Goal: Information Seeking & Learning: Learn about a topic

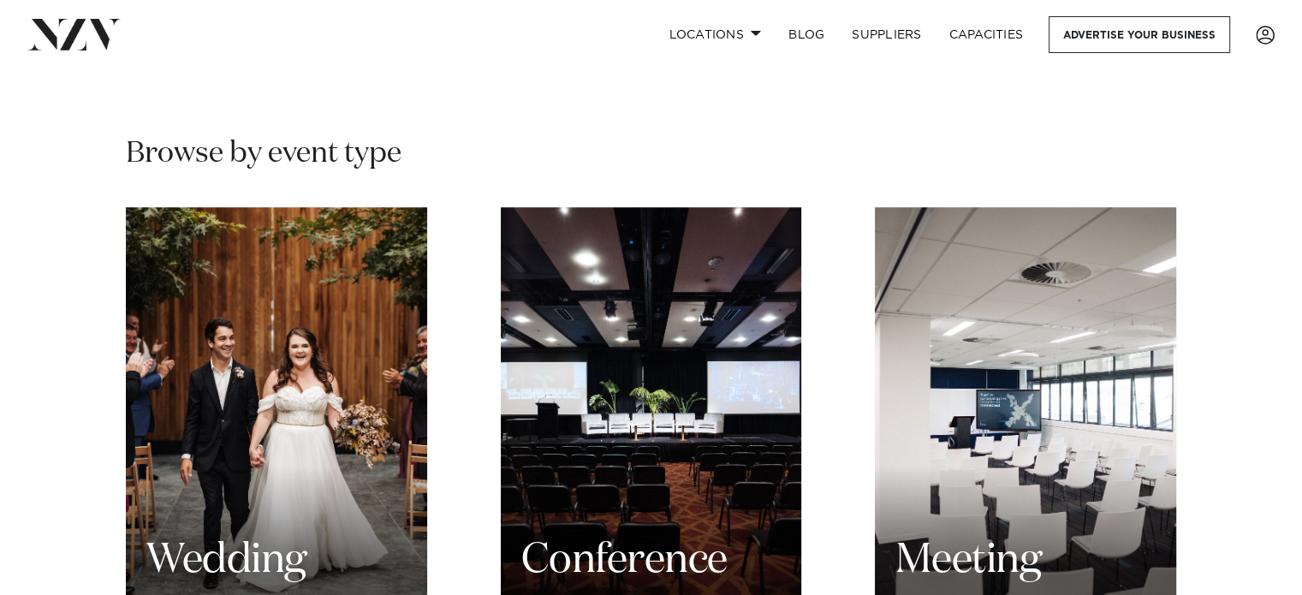
scroll to position [1627, 0]
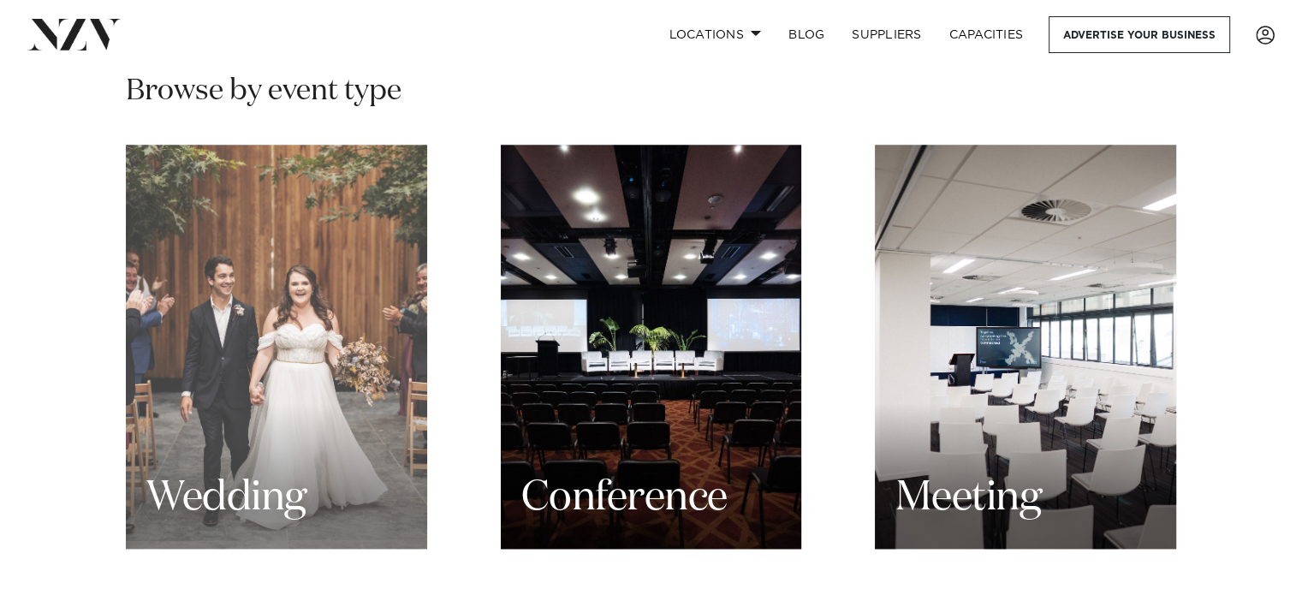
click at [258, 372] on div "Wedding" at bounding box center [276, 347] width 301 height 404
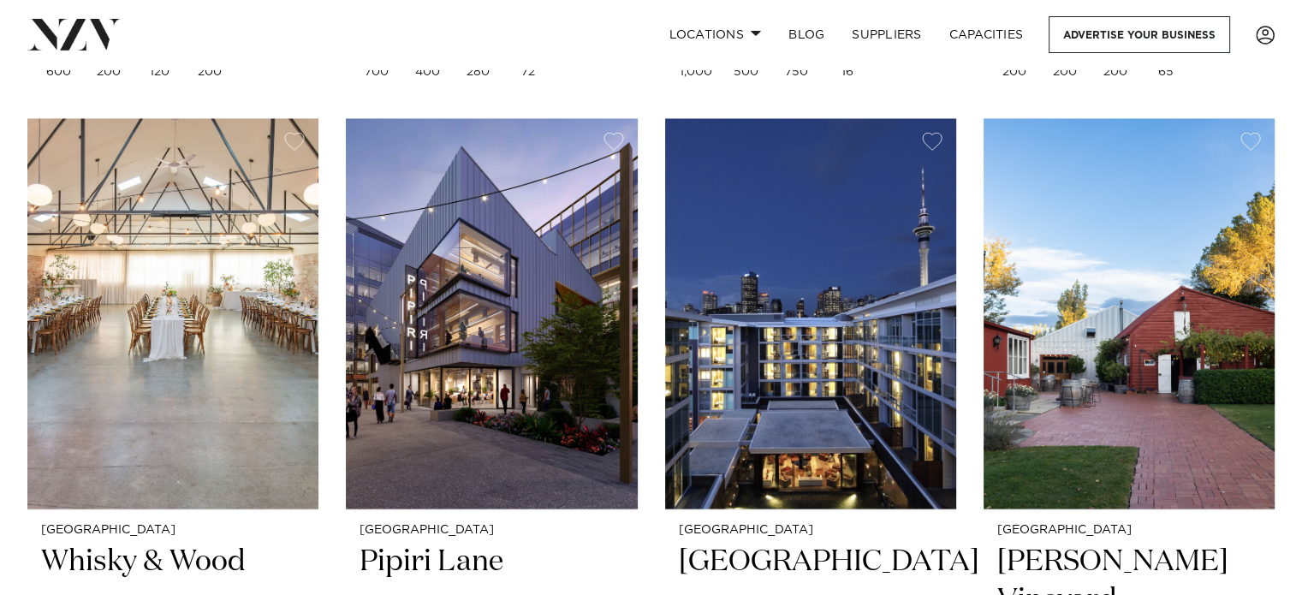
scroll to position [3425, 0]
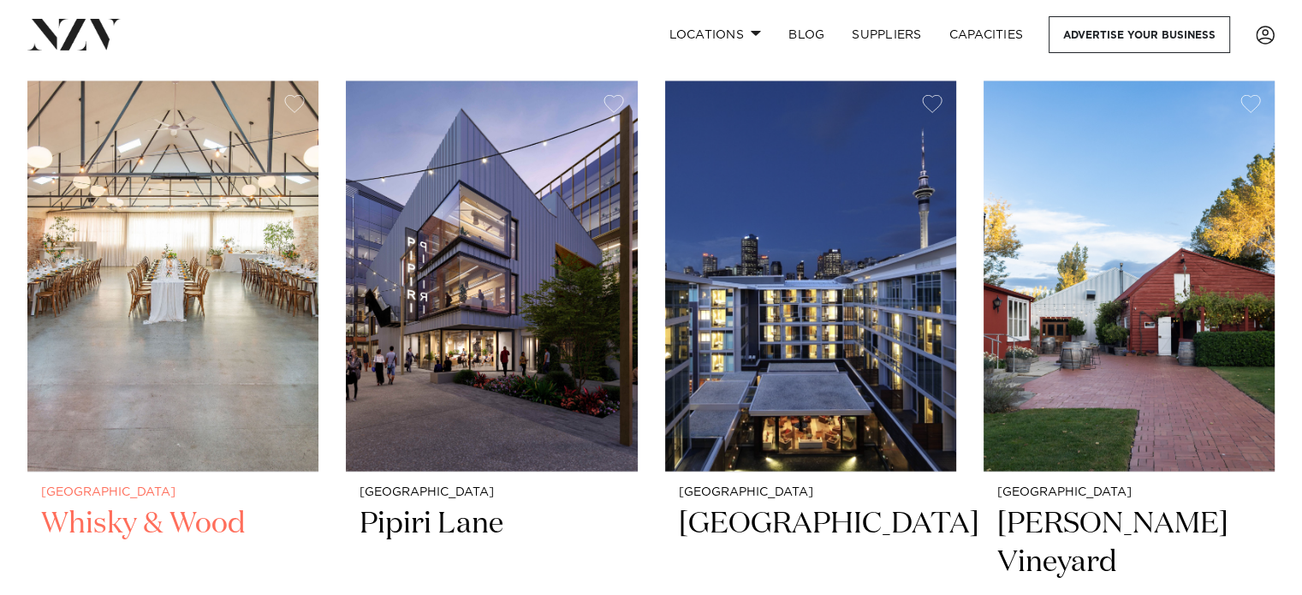
click at [208, 231] on img at bounding box center [172, 276] width 291 height 390
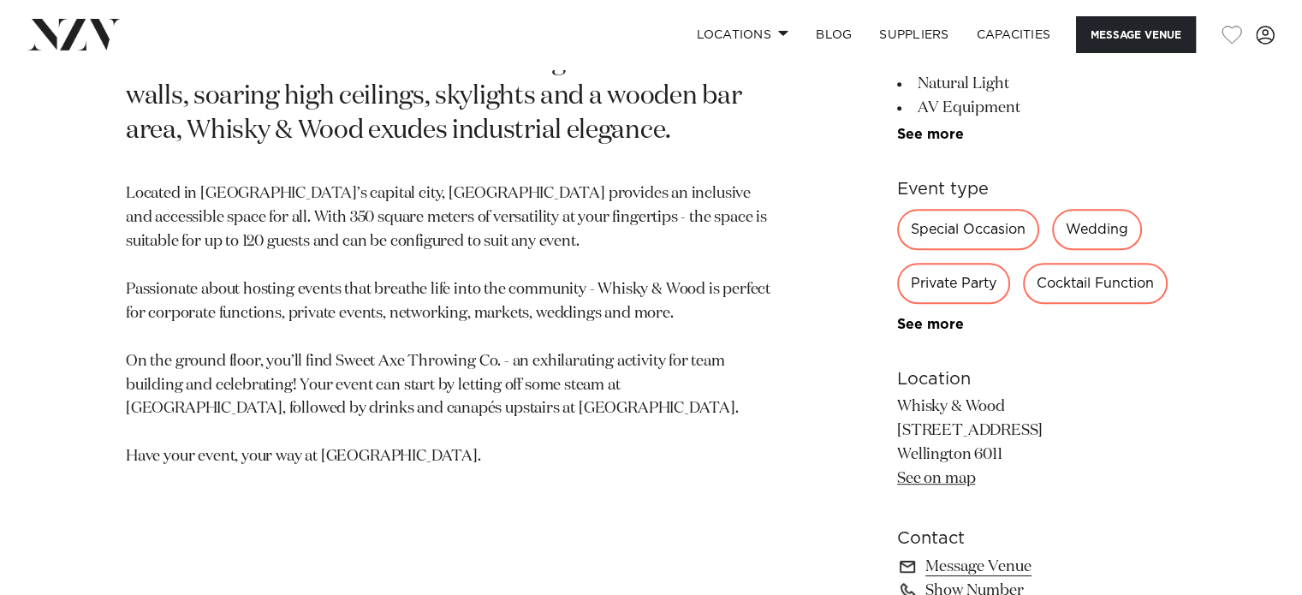
scroll to position [856, 0]
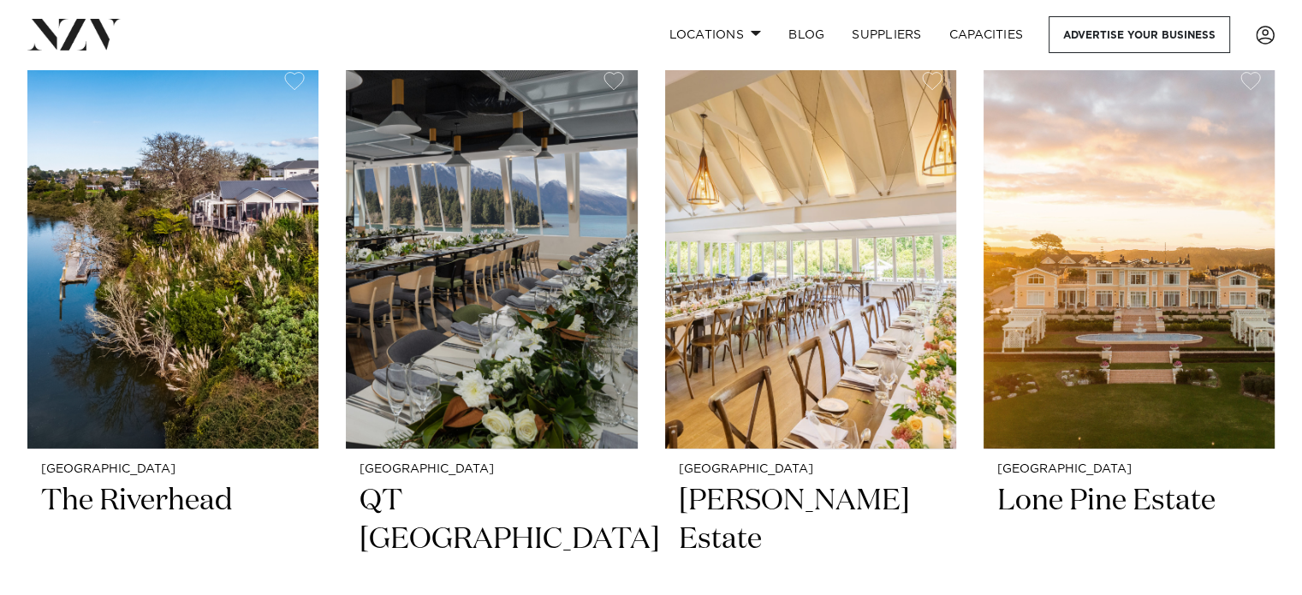
scroll to position [5737, 0]
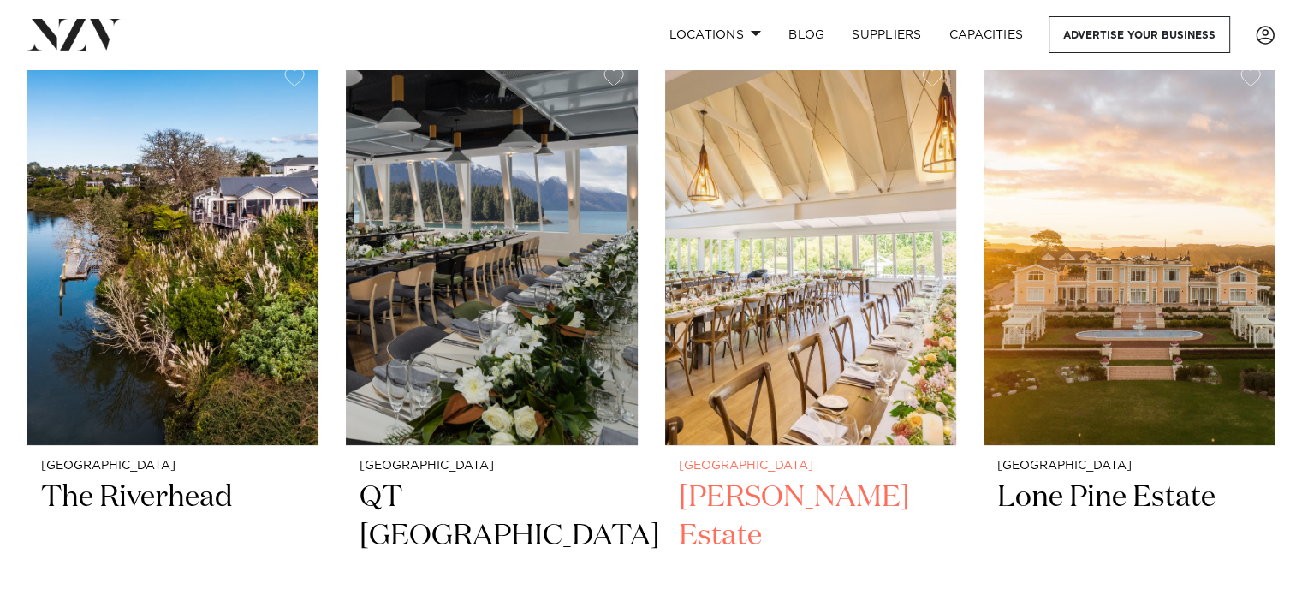
click at [771, 309] on img at bounding box center [810, 250] width 291 height 390
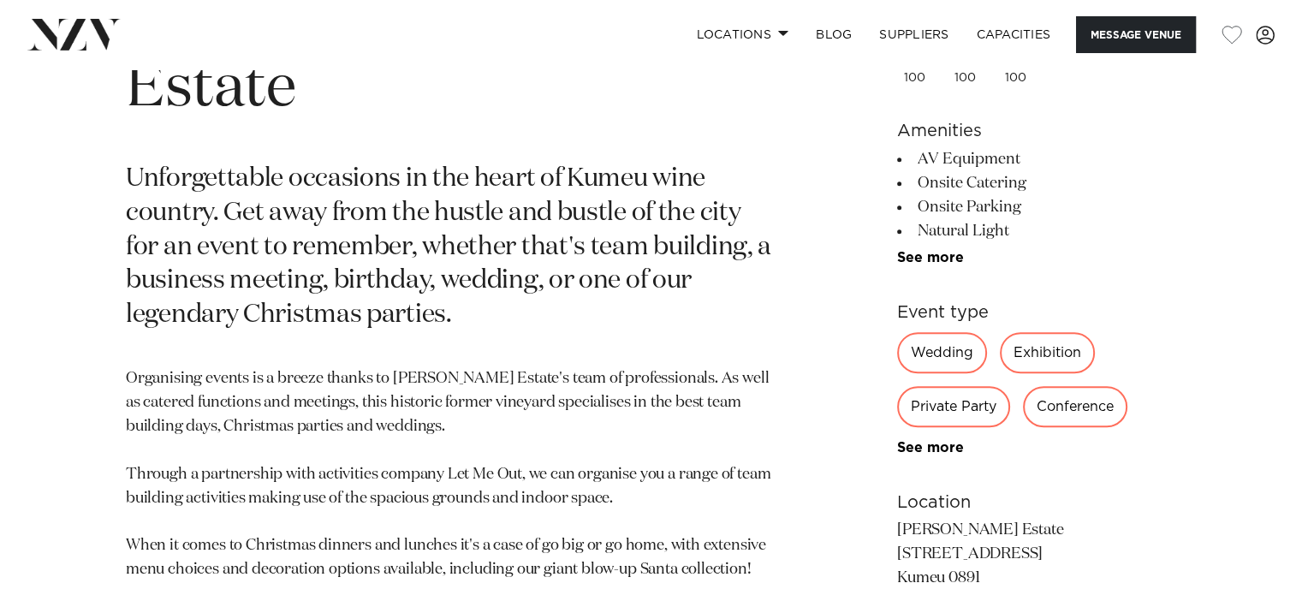
scroll to position [856, 0]
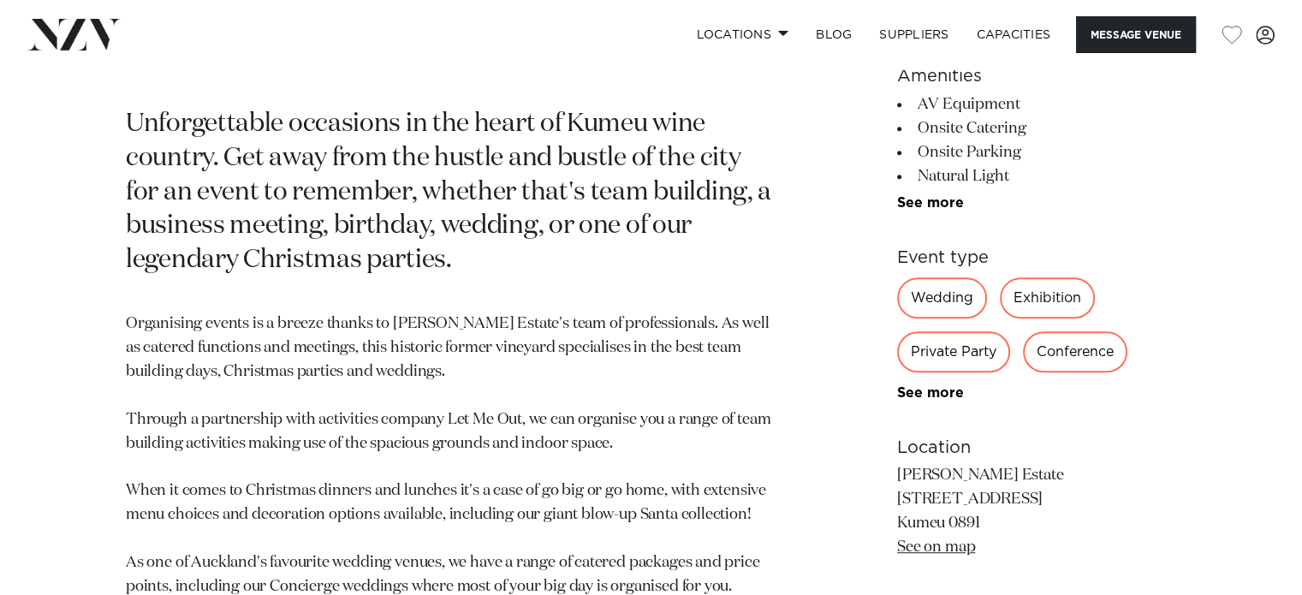
click at [945, 277] on div "Wedding" at bounding box center [942, 297] width 90 height 41
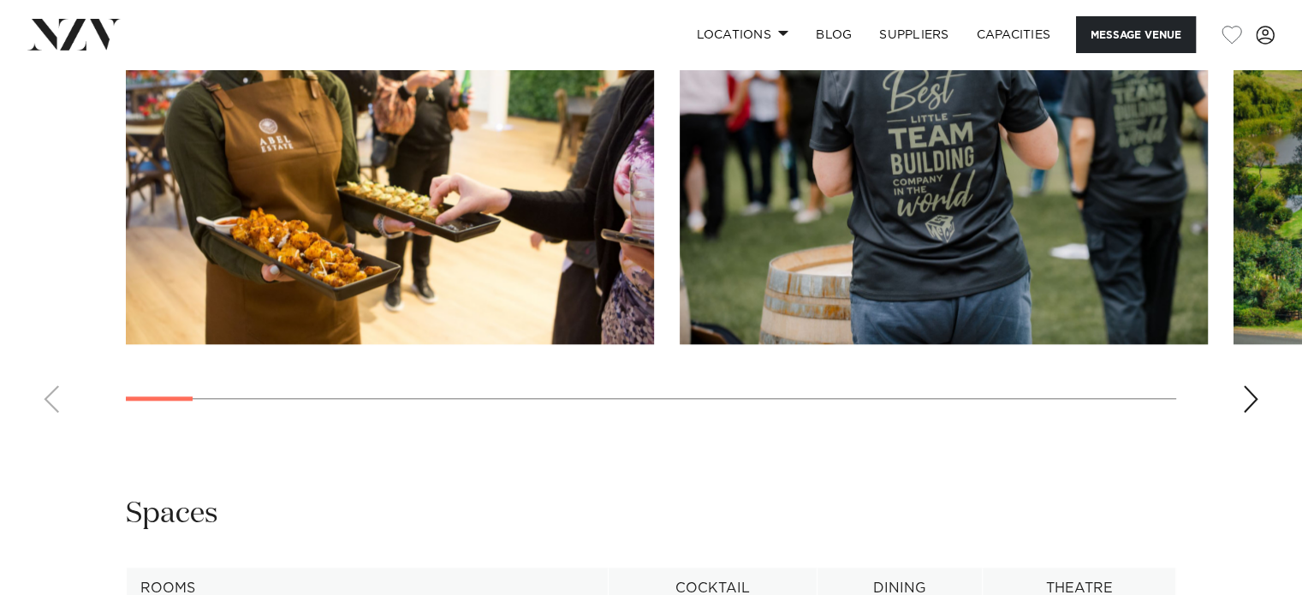
scroll to position [1713, 0]
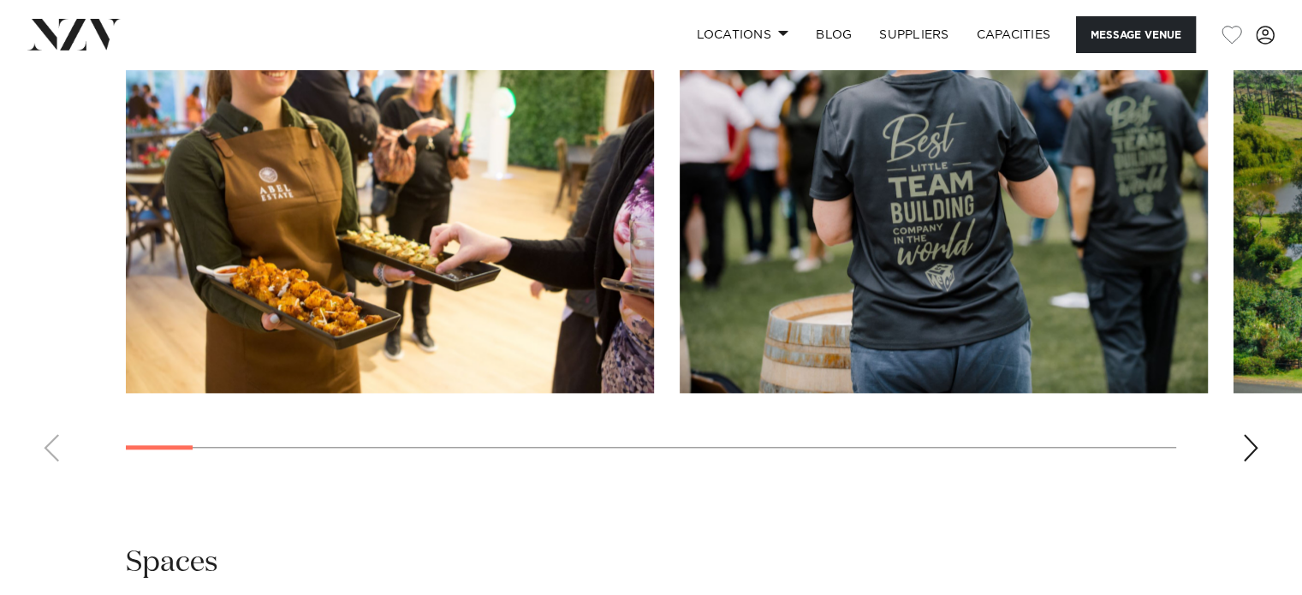
click at [1248, 434] on div "Next slide" at bounding box center [1251, 447] width 17 height 27
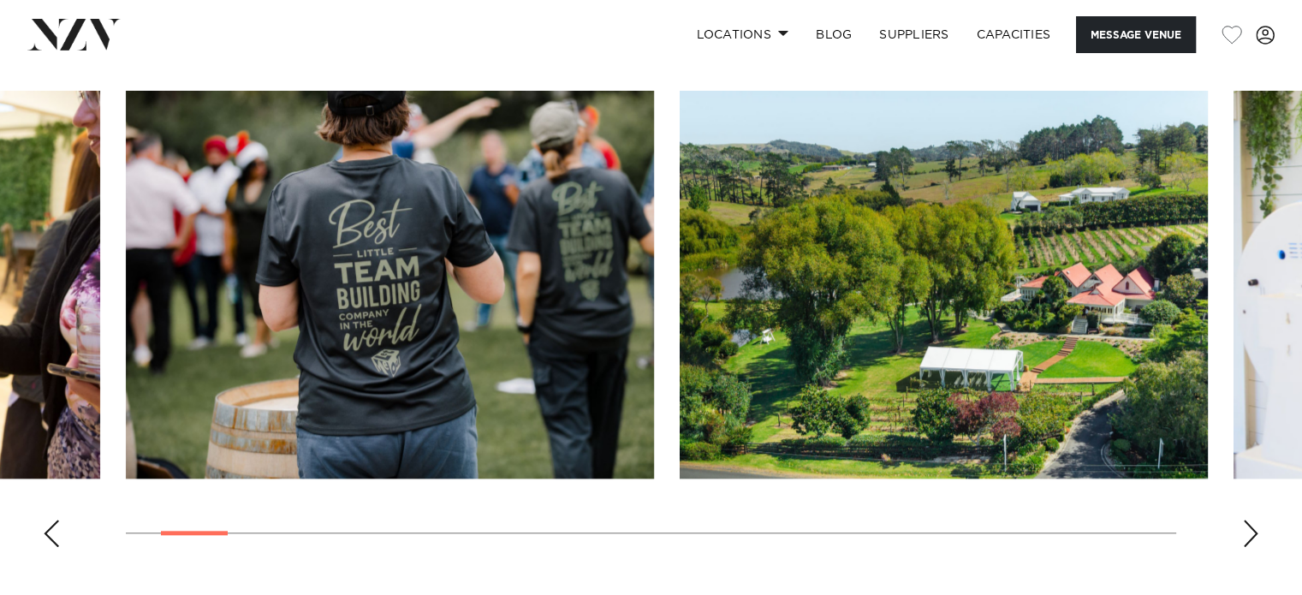
scroll to position [1541, 0]
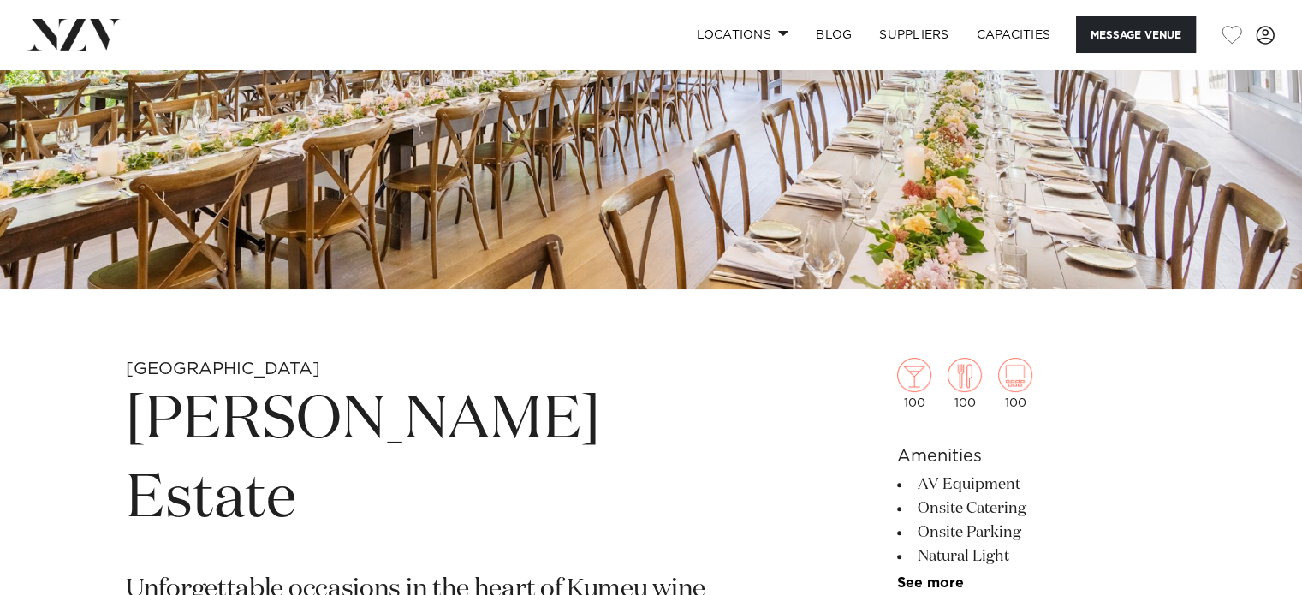
scroll to position [257, 0]
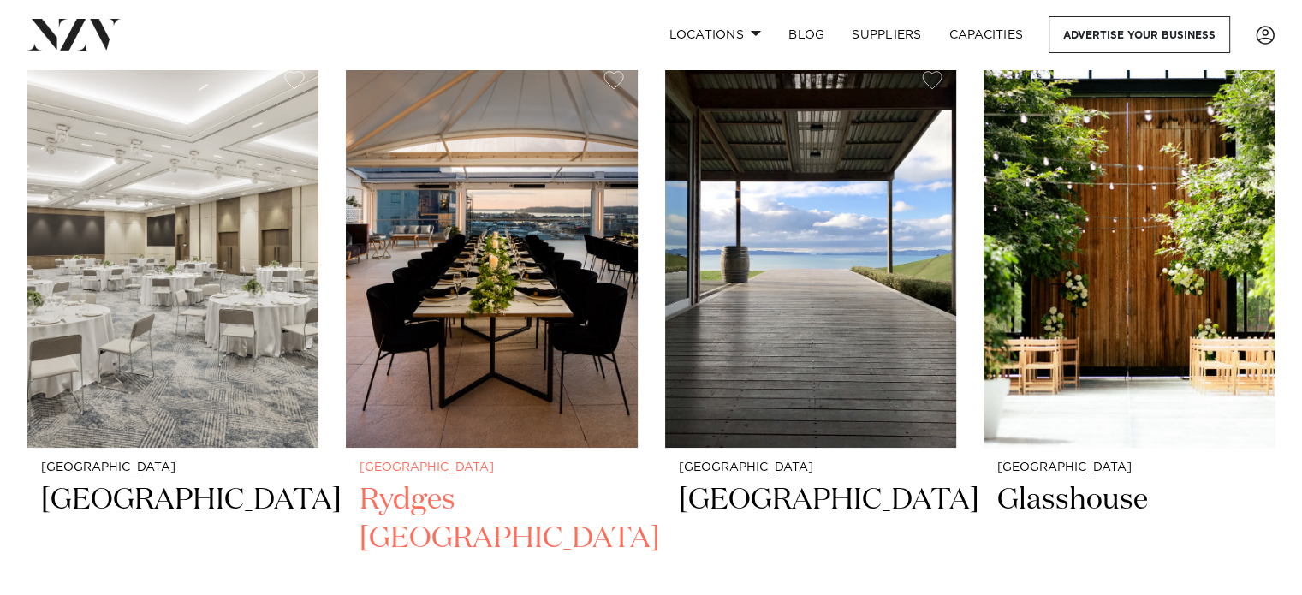
scroll to position [6508, 0]
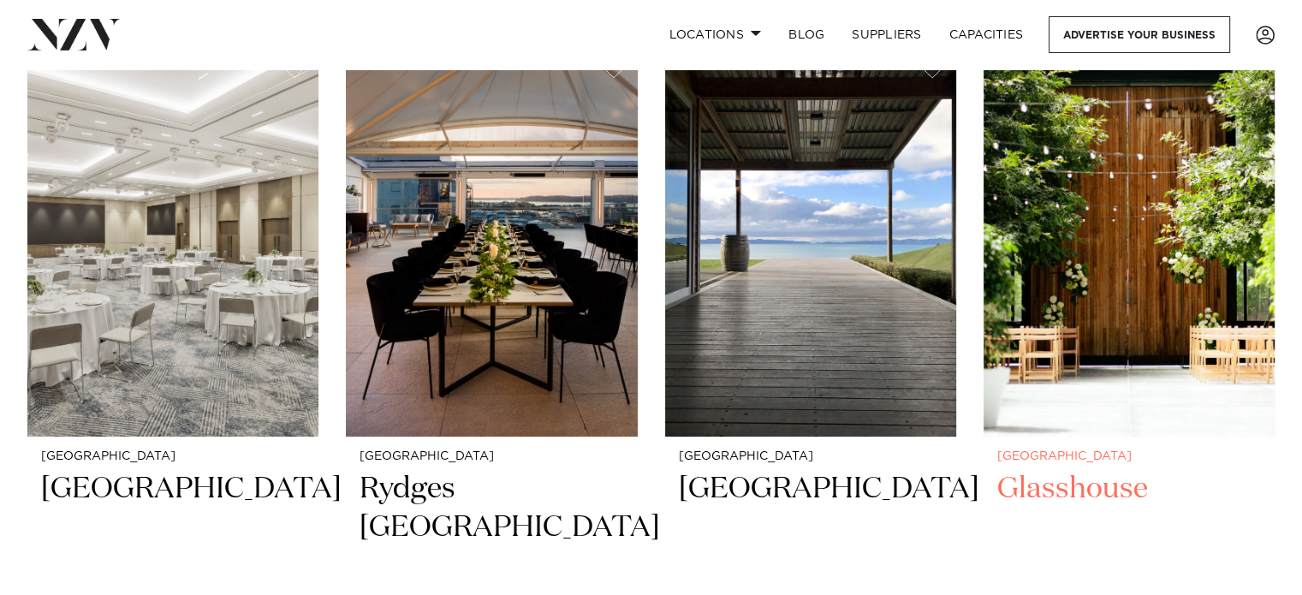
click at [1086, 300] on img at bounding box center [1129, 241] width 291 height 390
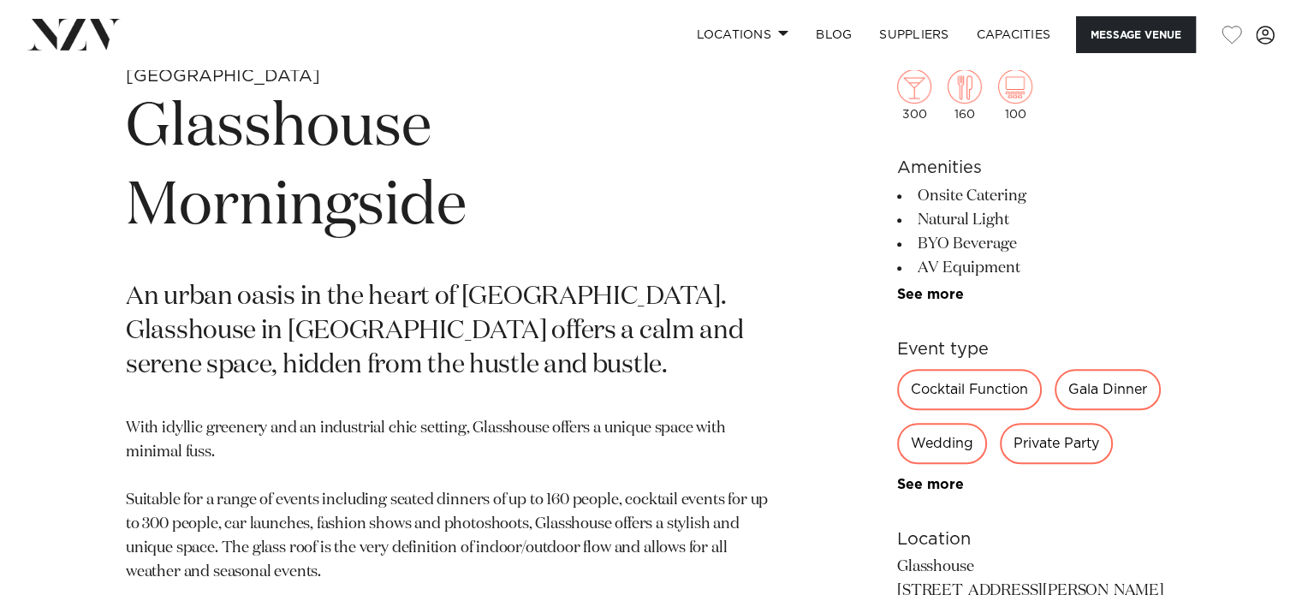
scroll to position [685, 0]
click at [952, 434] on div "Wedding" at bounding box center [942, 443] width 90 height 41
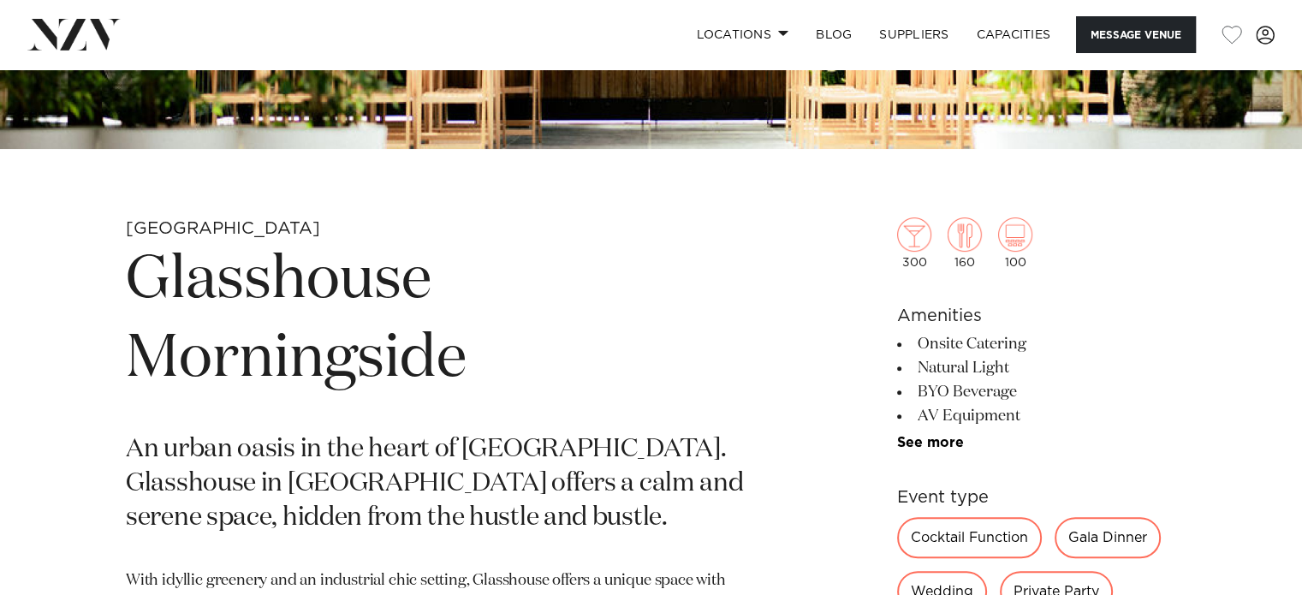
scroll to position [514, 0]
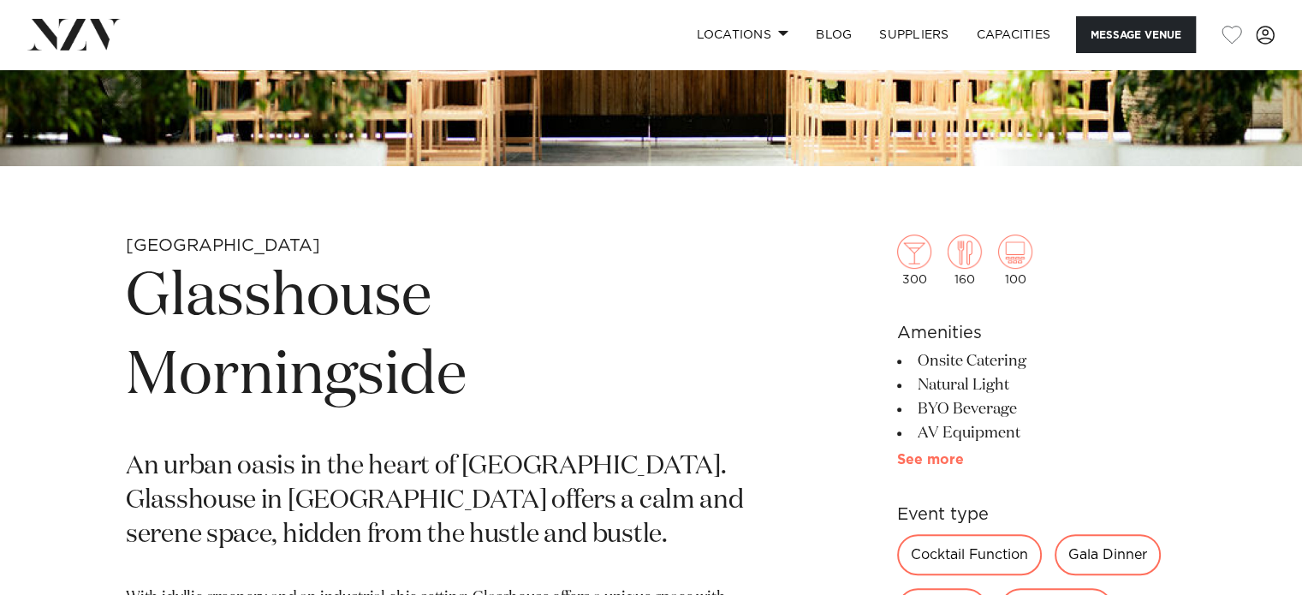
click at [925, 459] on link "See more" at bounding box center [964, 460] width 134 height 14
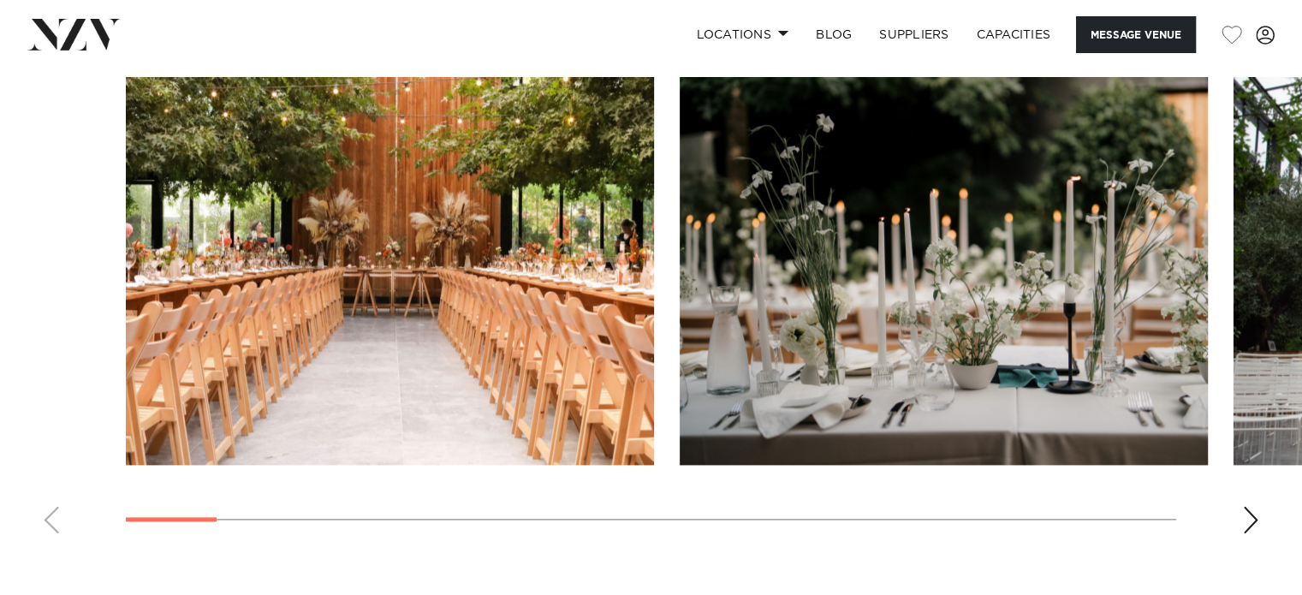
scroll to position [2141, 0]
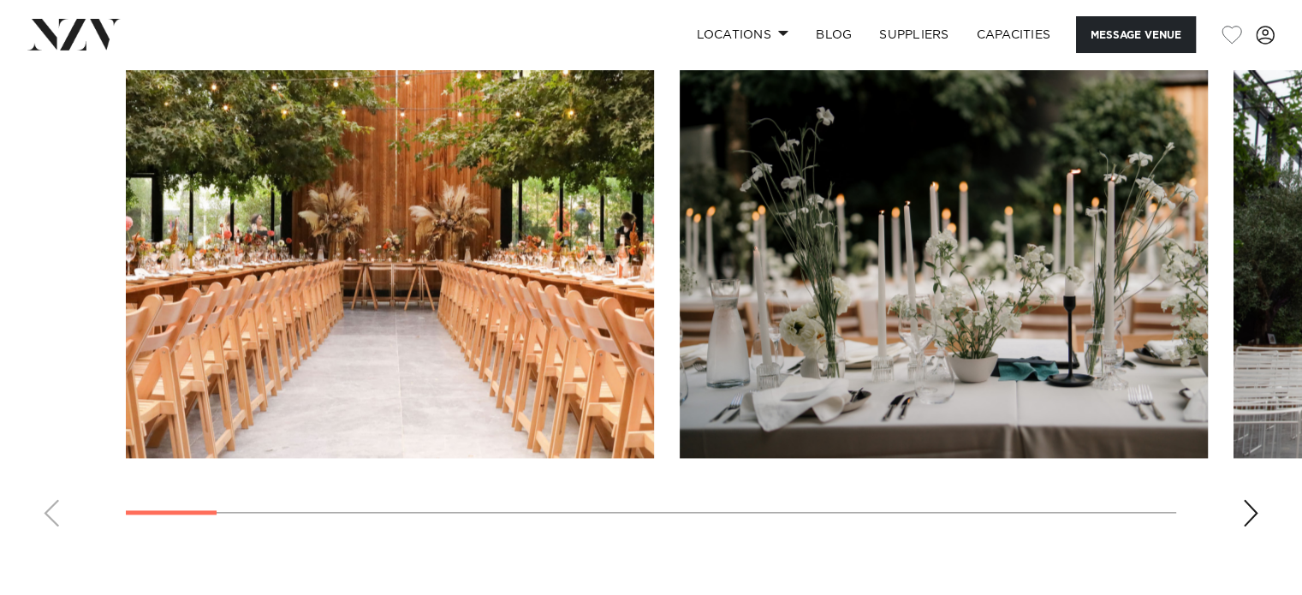
click at [1243, 504] on div "Next slide" at bounding box center [1251, 512] width 17 height 27
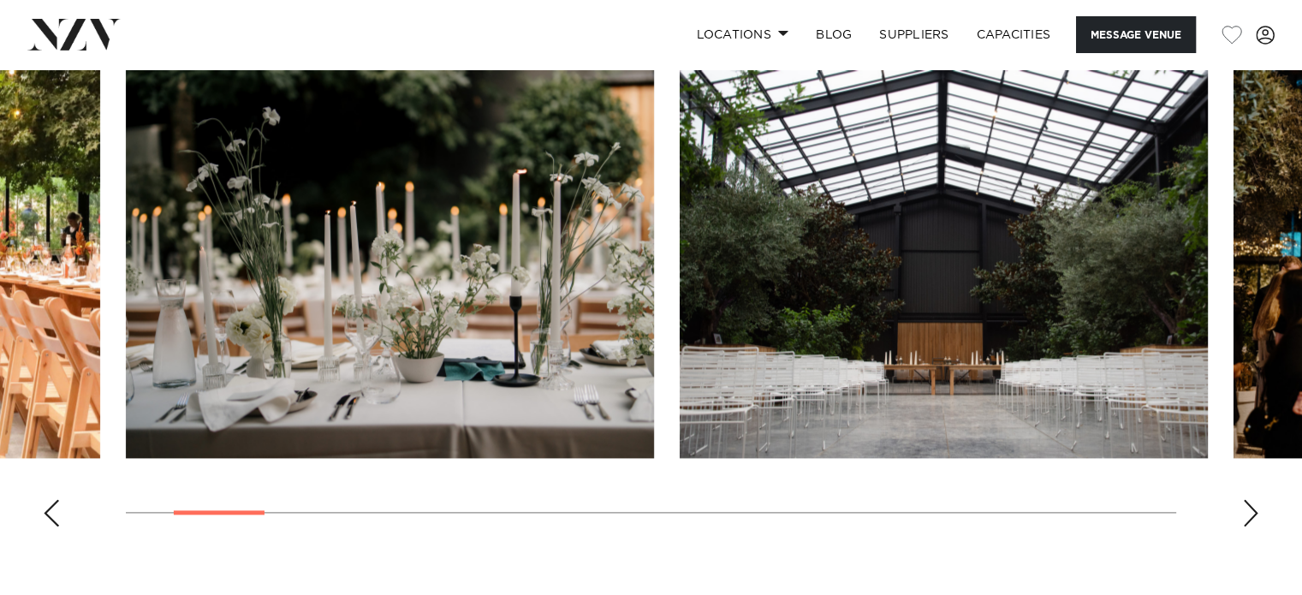
click at [1243, 504] on div "Next slide" at bounding box center [1251, 512] width 17 height 27
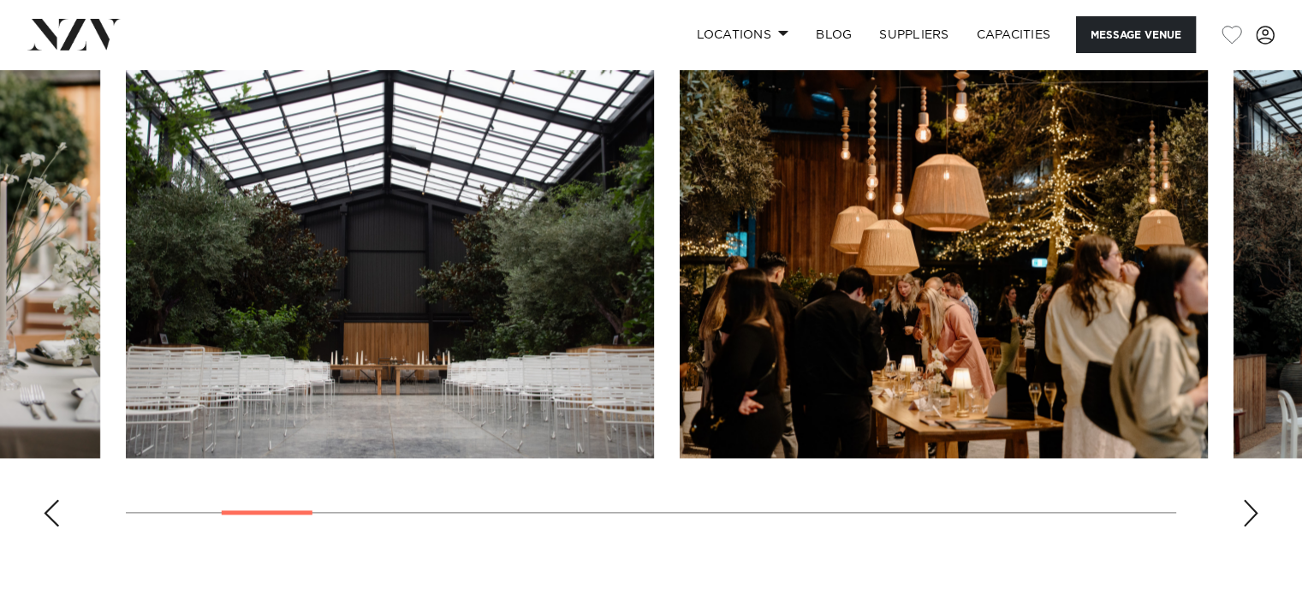
click at [1243, 504] on div "Next slide" at bounding box center [1251, 512] width 17 height 27
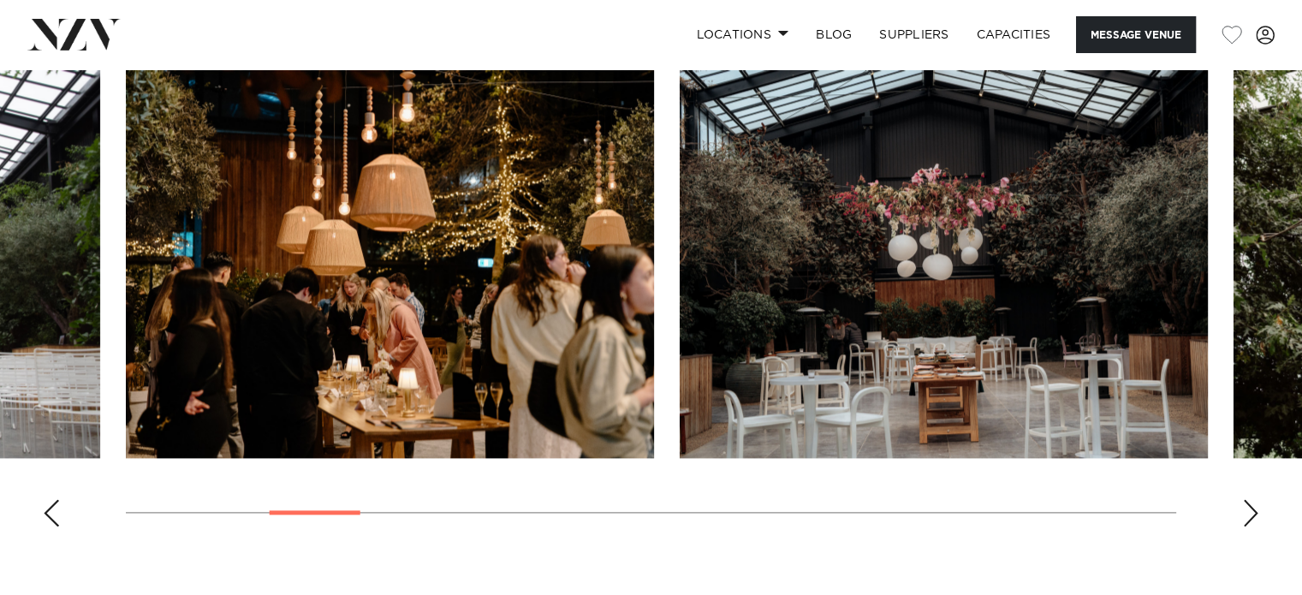
click at [1243, 504] on div "Next slide" at bounding box center [1251, 512] width 17 height 27
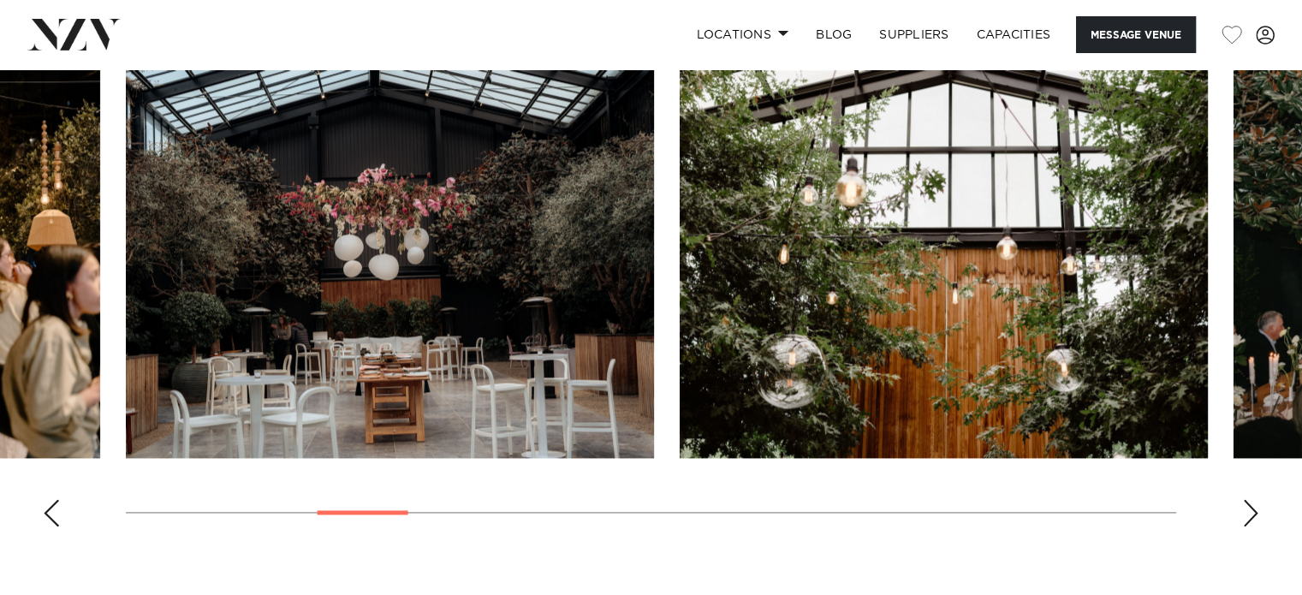
click at [1243, 504] on div "Next slide" at bounding box center [1251, 512] width 17 height 27
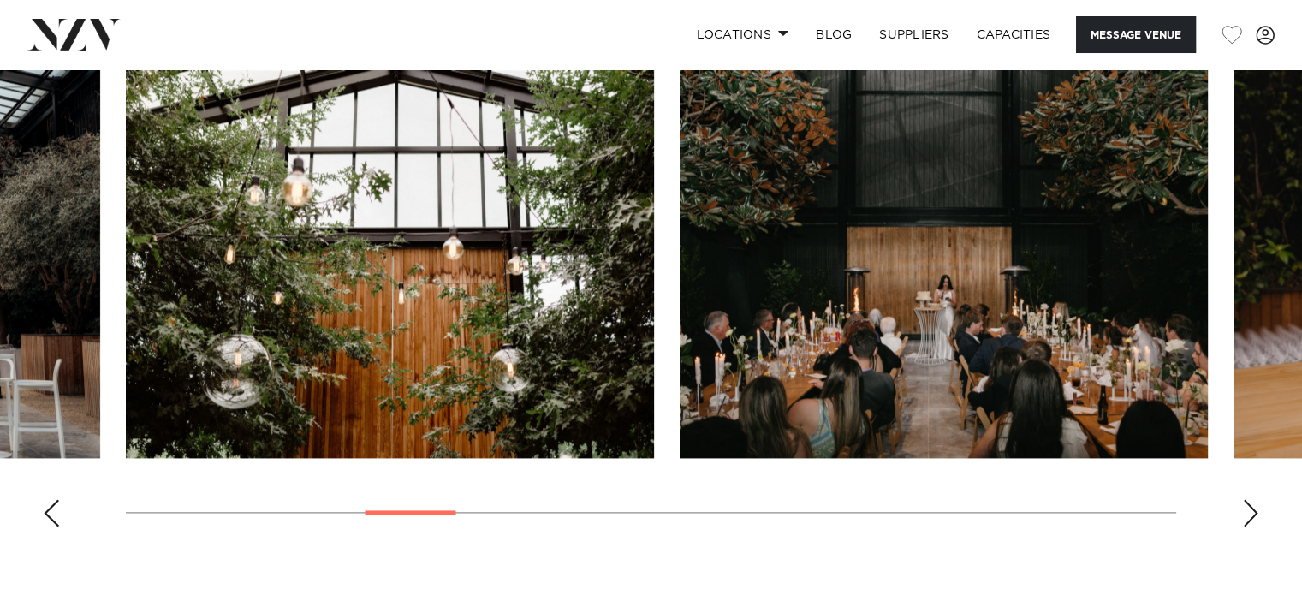
click at [1243, 504] on div "Next slide" at bounding box center [1251, 512] width 17 height 27
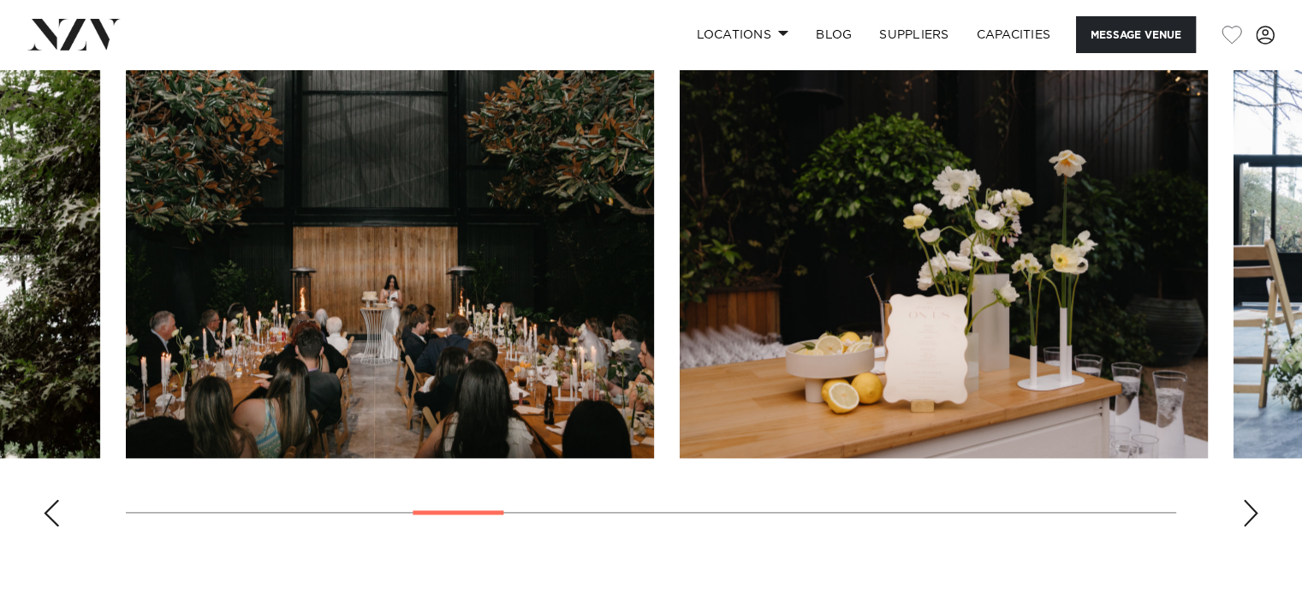
click at [1243, 504] on div "Next slide" at bounding box center [1251, 512] width 17 height 27
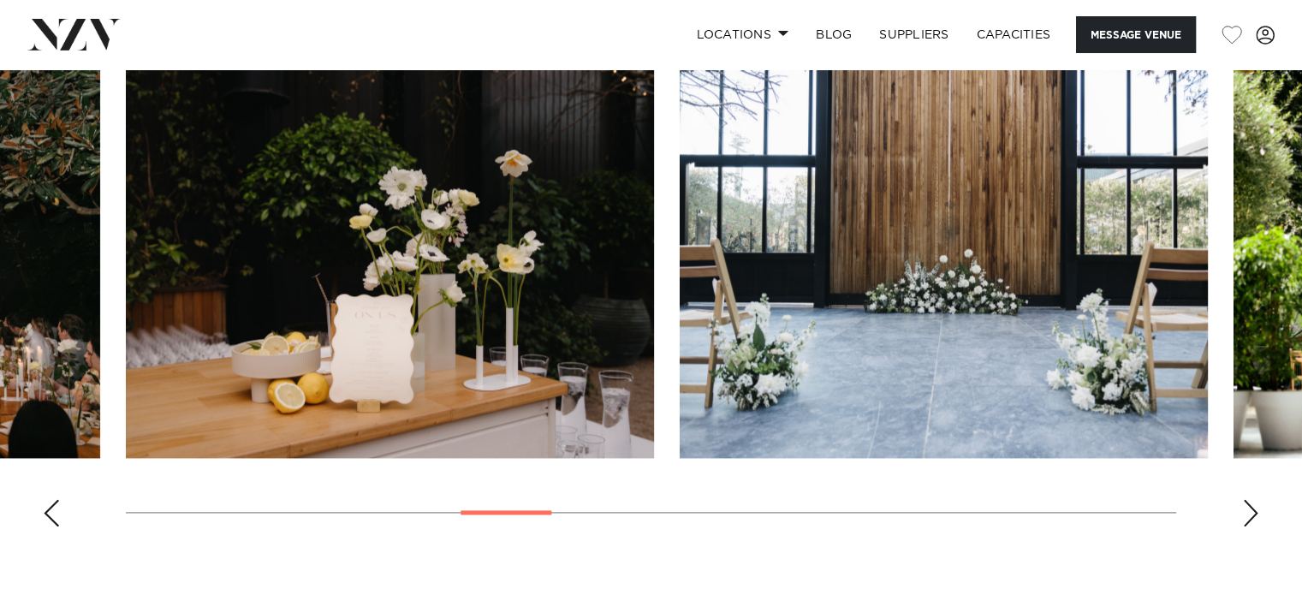
click at [1243, 504] on div "Next slide" at bounding box center [1251, 512] width 17 height 27
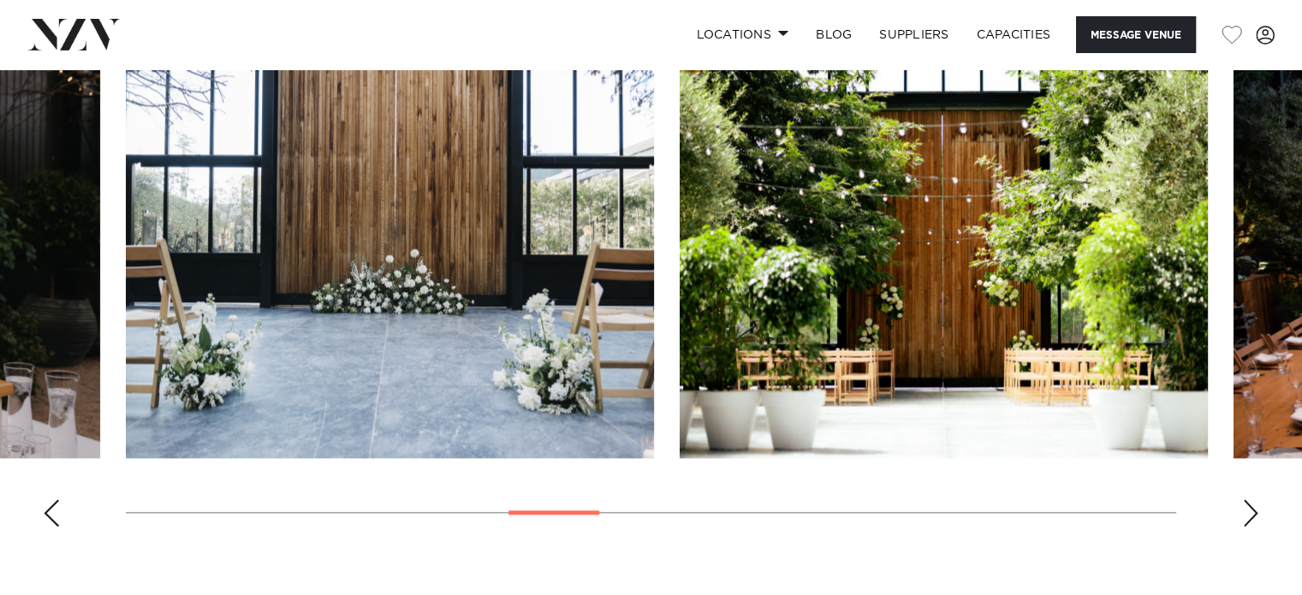
click at [1243, 504] on div "Next slide" at bounding box center [1251, 512] width 17 height 27
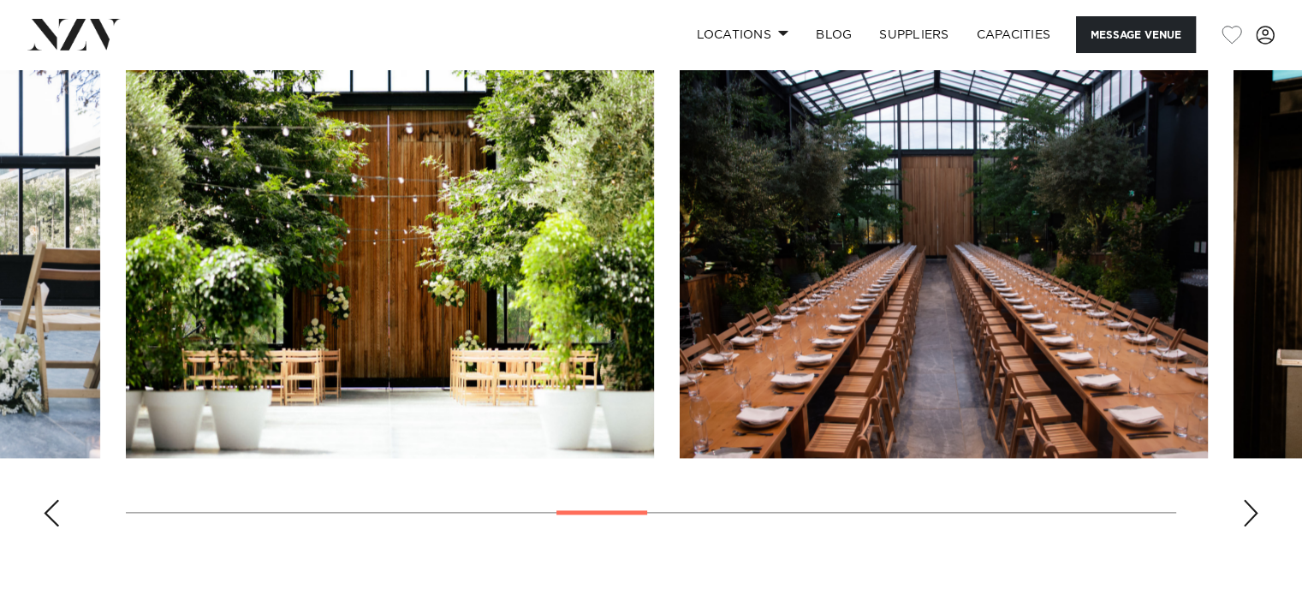
click at [1243, 504] on div "Next slide" at bounding box center [1251, 512] width 17 height 27
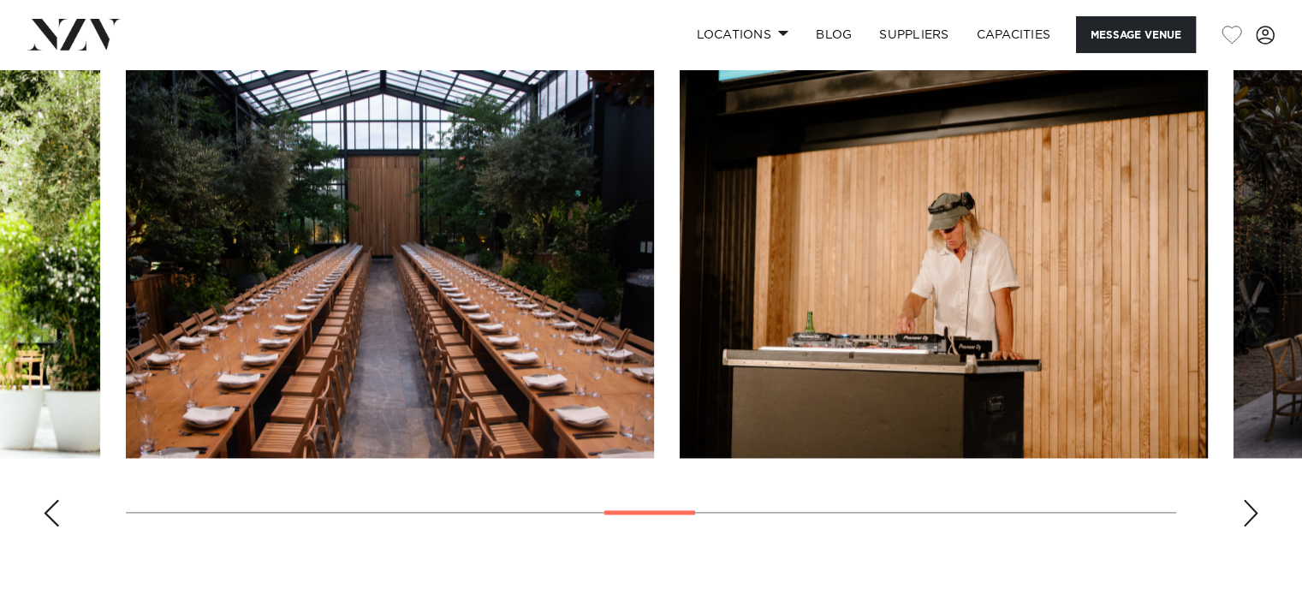
click at [1243, 504] on div "Next slide" at bounding box center [1251, 512] width 17 height 27
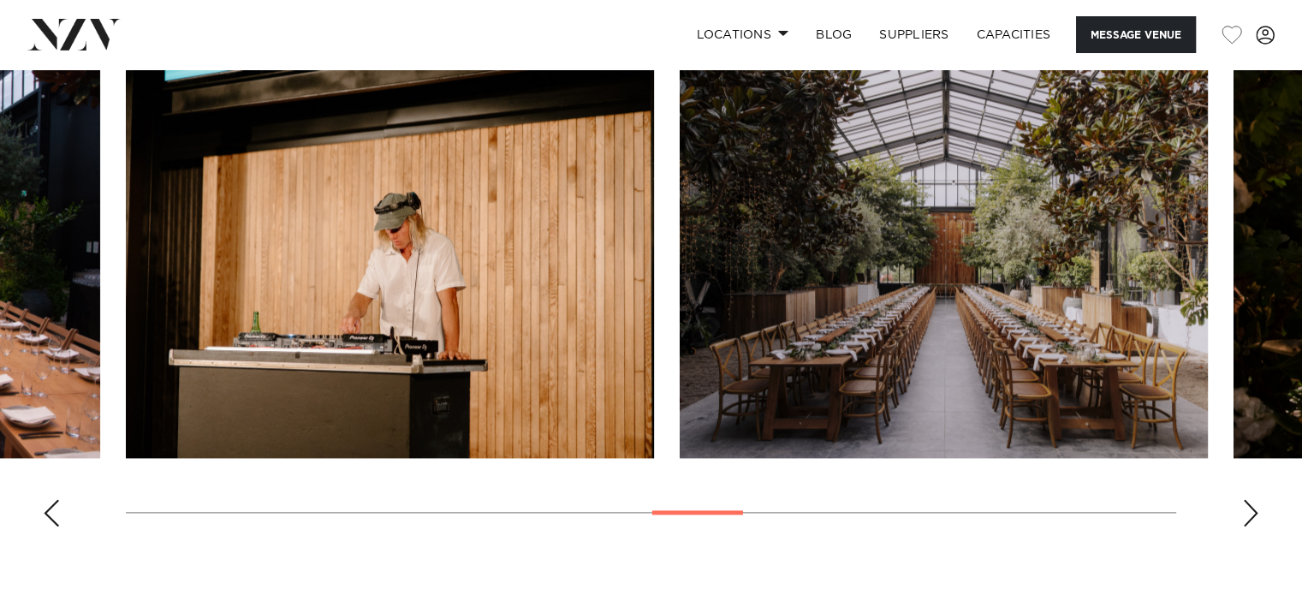
click at [1243, 504] on div "Next slide" at bounding box center [1251, 512] width 17 height 27
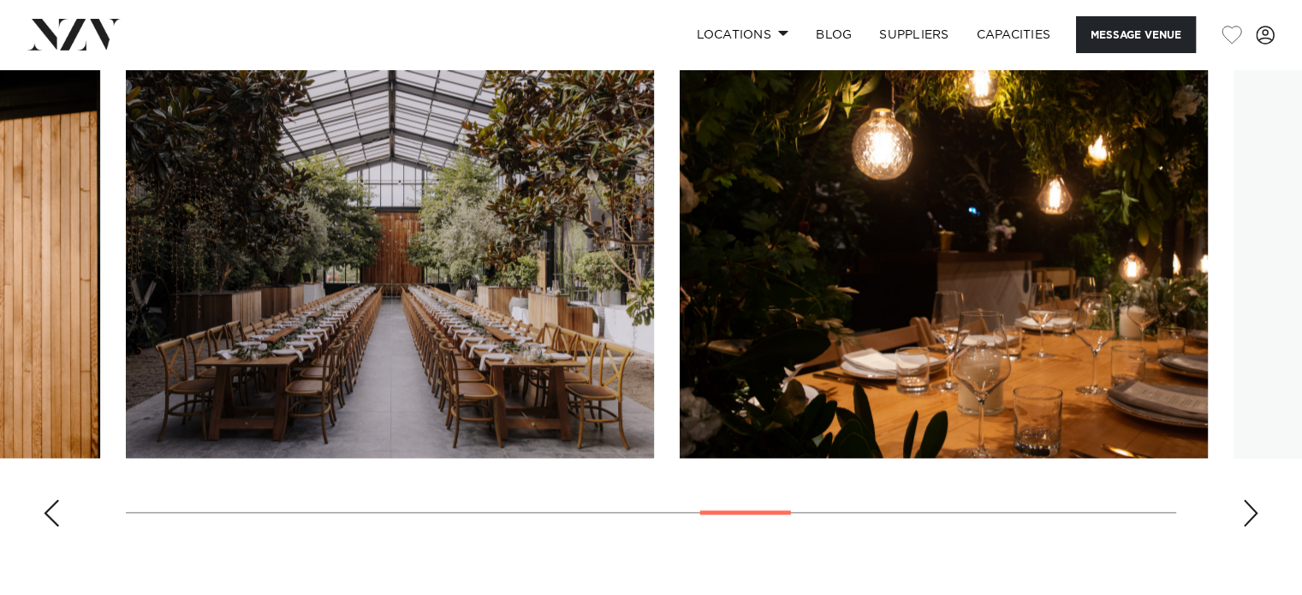
click at [1243, 504] on div "Next slide" at bounding box center [1251, 512] width 17 height 27
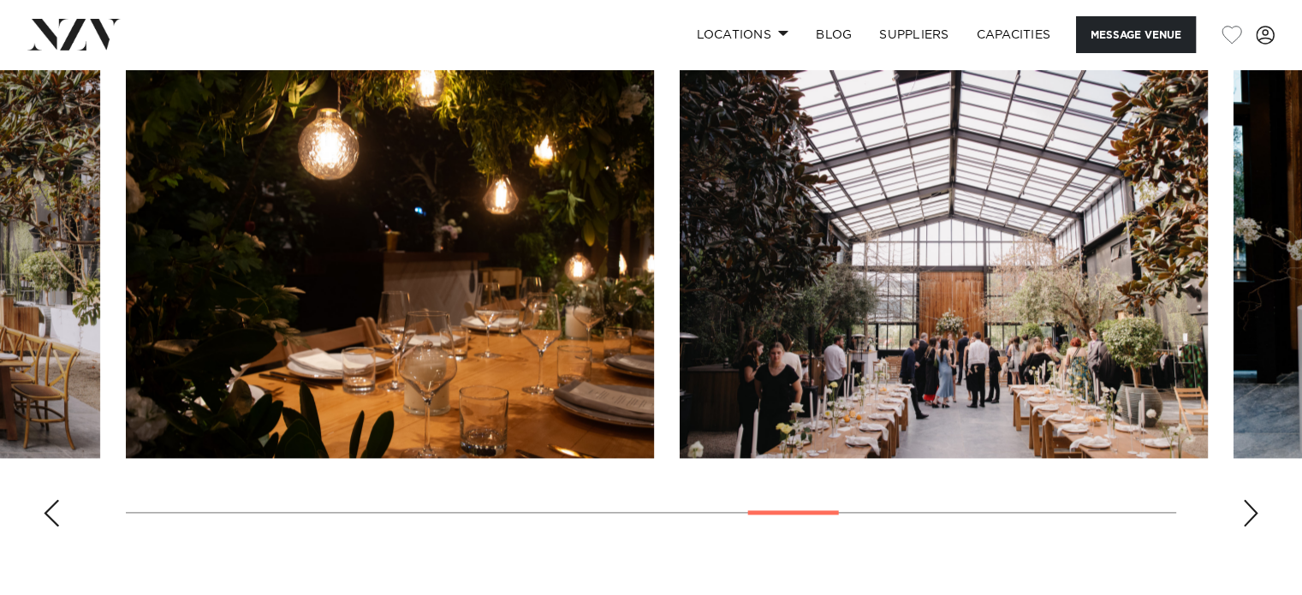
click at [1243, 504] on div "Next slide" at bounding box center [1251, 512] width 17 height 27
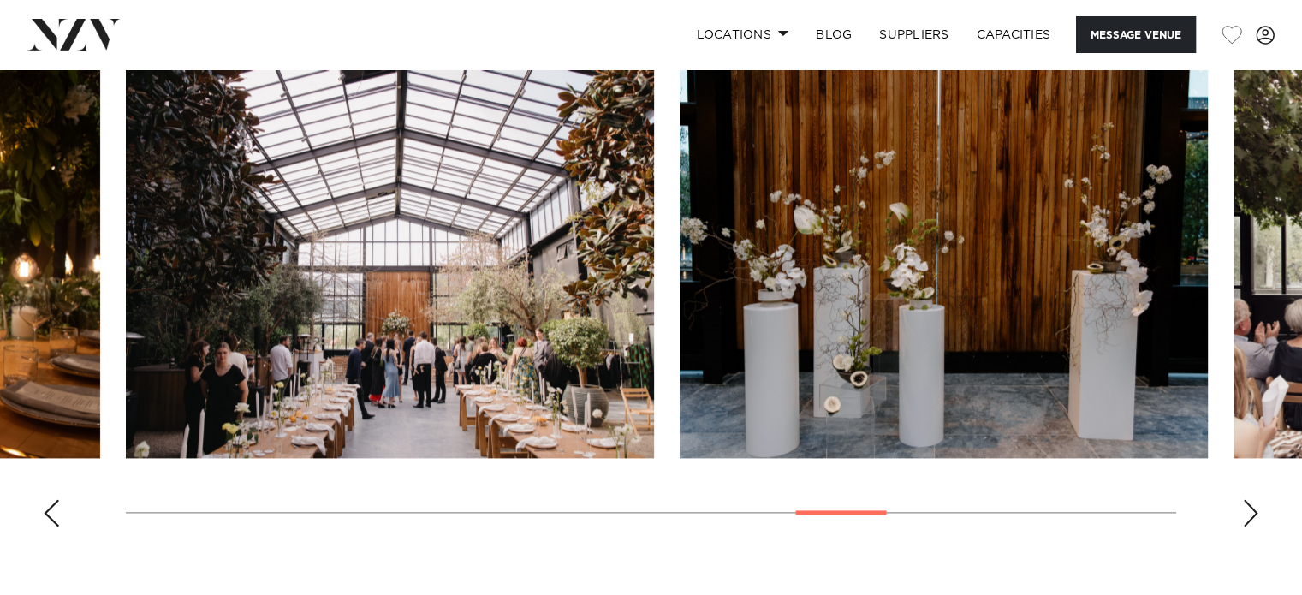
click at [1243, 504] on div "Next slide" at bounding box center [1251, 512] width 17 height 27
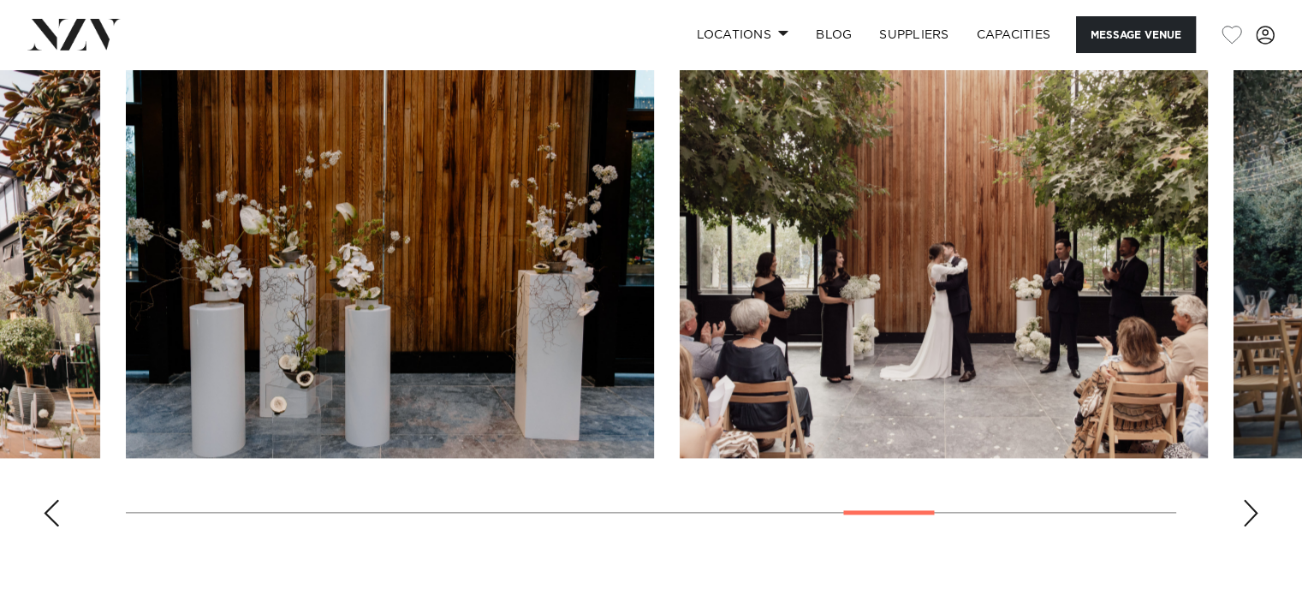
click at [1243, 504] on div "Next slide" at bounding box center [1251, 512] width 17 height 27
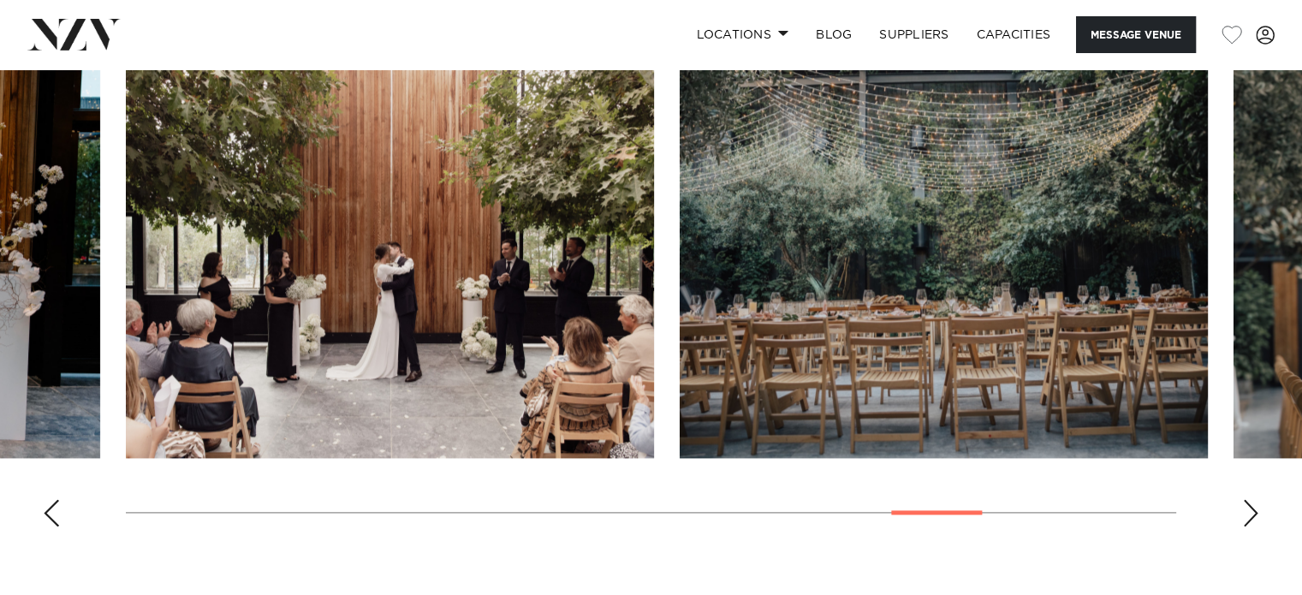
click at [1243, 504] on div "Next slide" at bounding box center [1251, 512] width 17 height 27
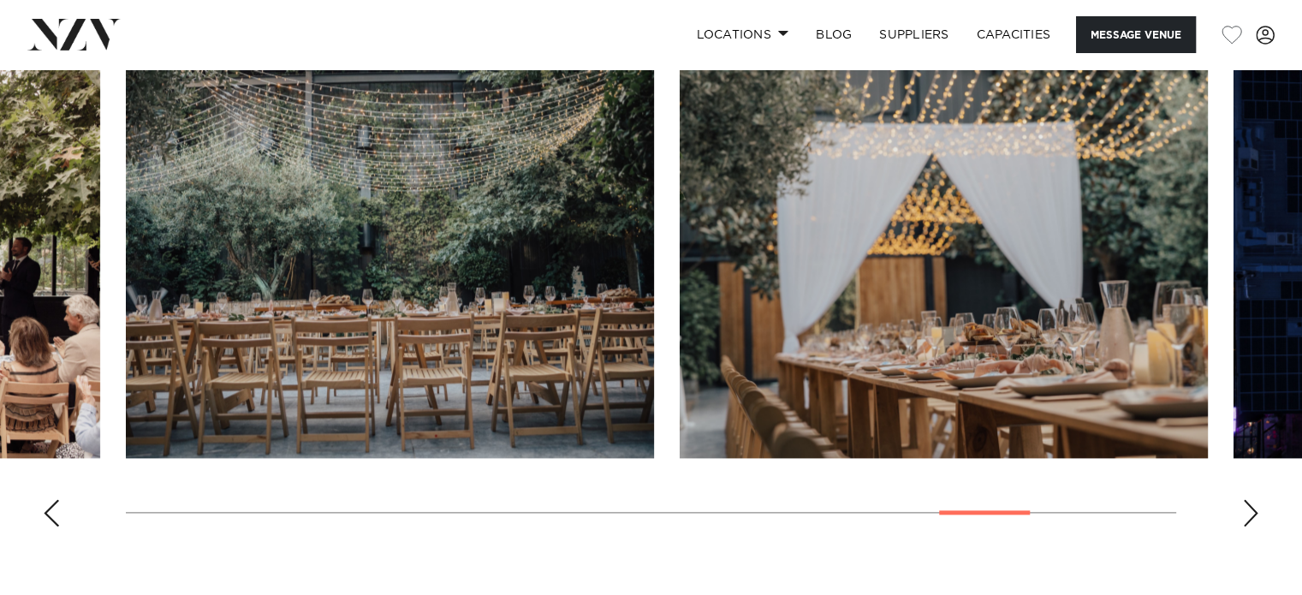
click at [1243, 504] on div "Next slide" at bounding box center [1251, 512] width 17 height 27
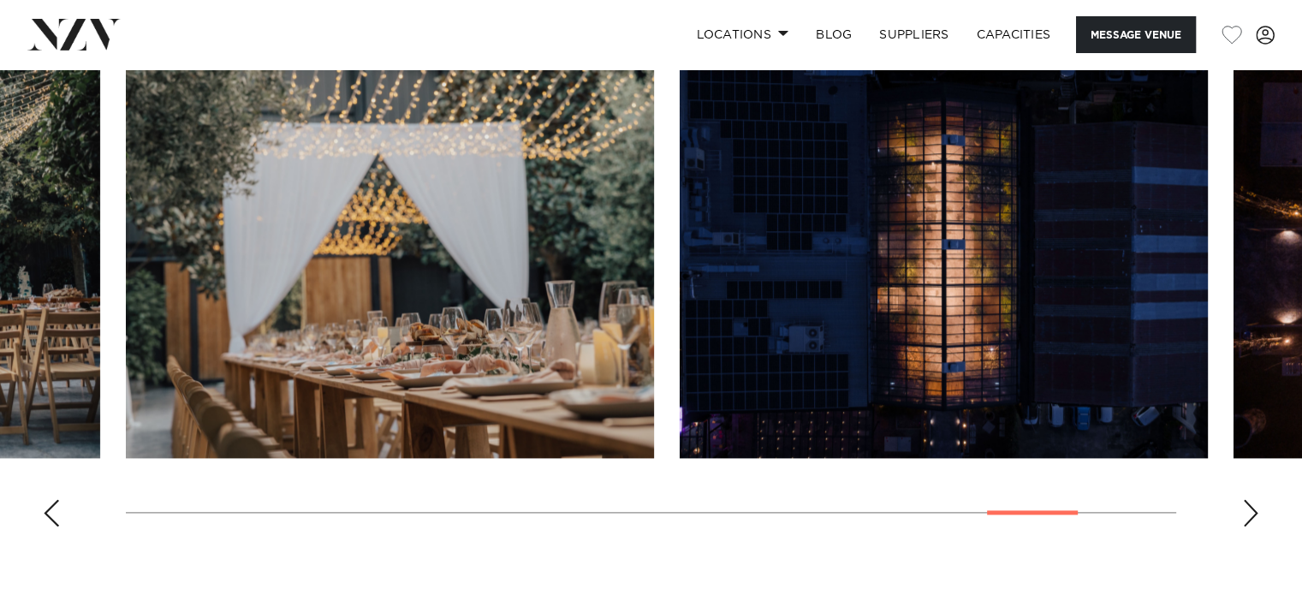
click at [1248, 507] on div "Next slide" at bounding box center [1251, 512] width 17 height 27
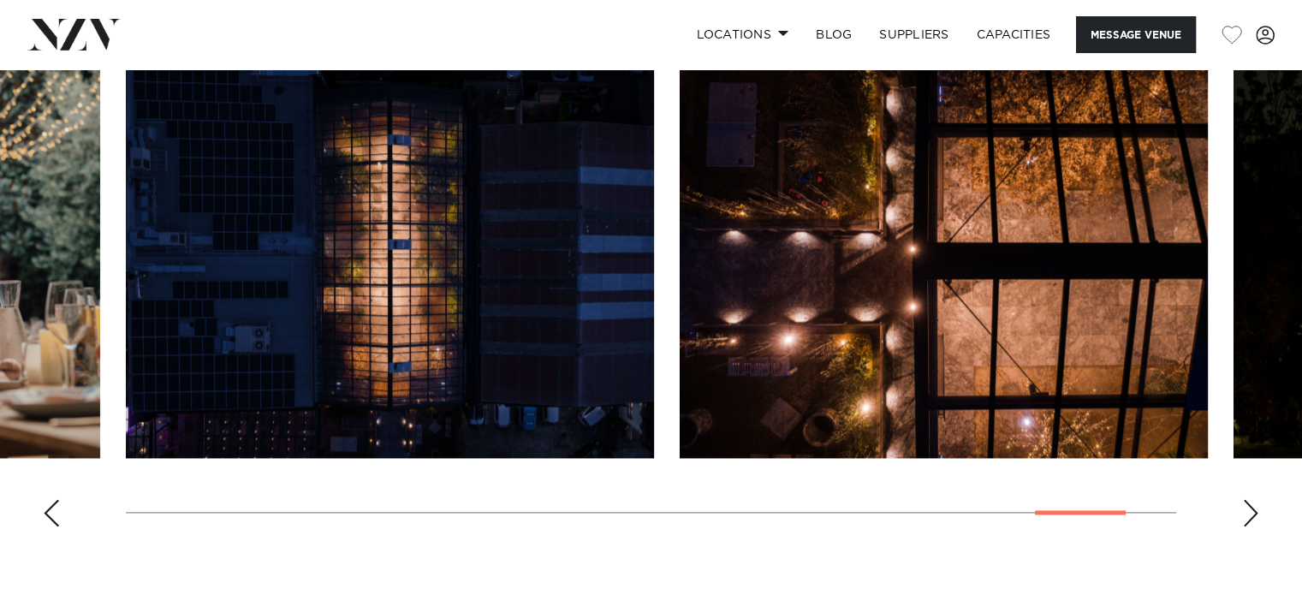
click at [1248, 507] on div "Next slide" at bounding box center [1251, 512] width 17 height 27
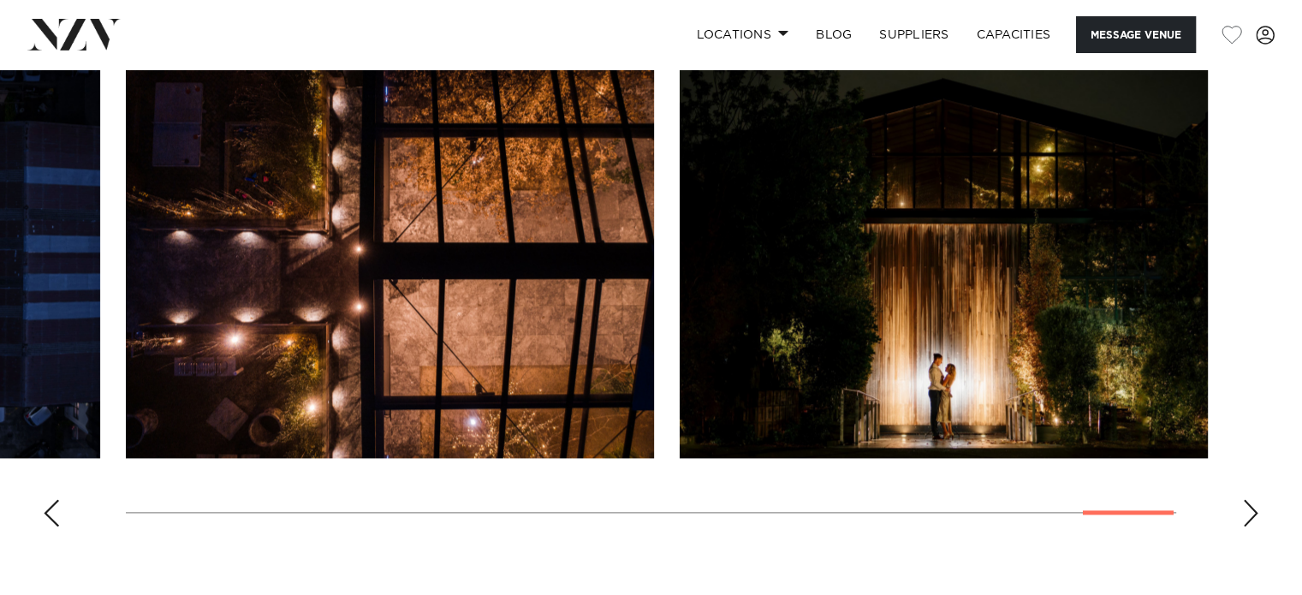
click at [1248, 507] on div "Next slide" at bounding box center [1251, 512] width 17 height 27
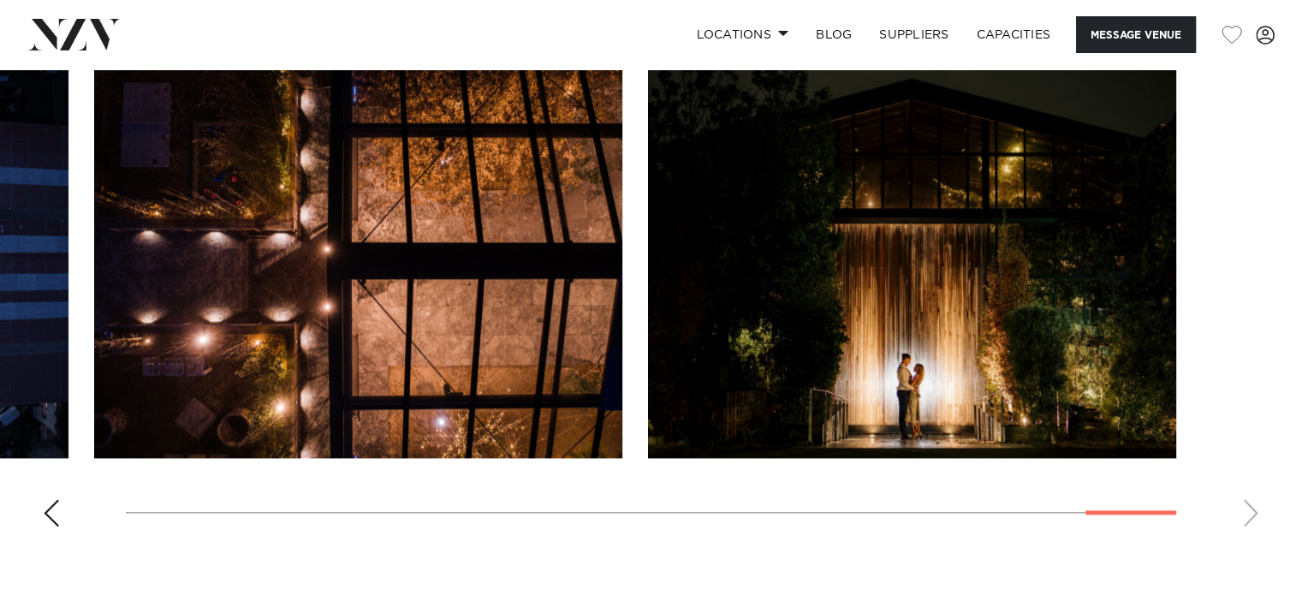
click at [1248, 507] on swiper-container at bounding box center [651, 305] width 1302 height 470
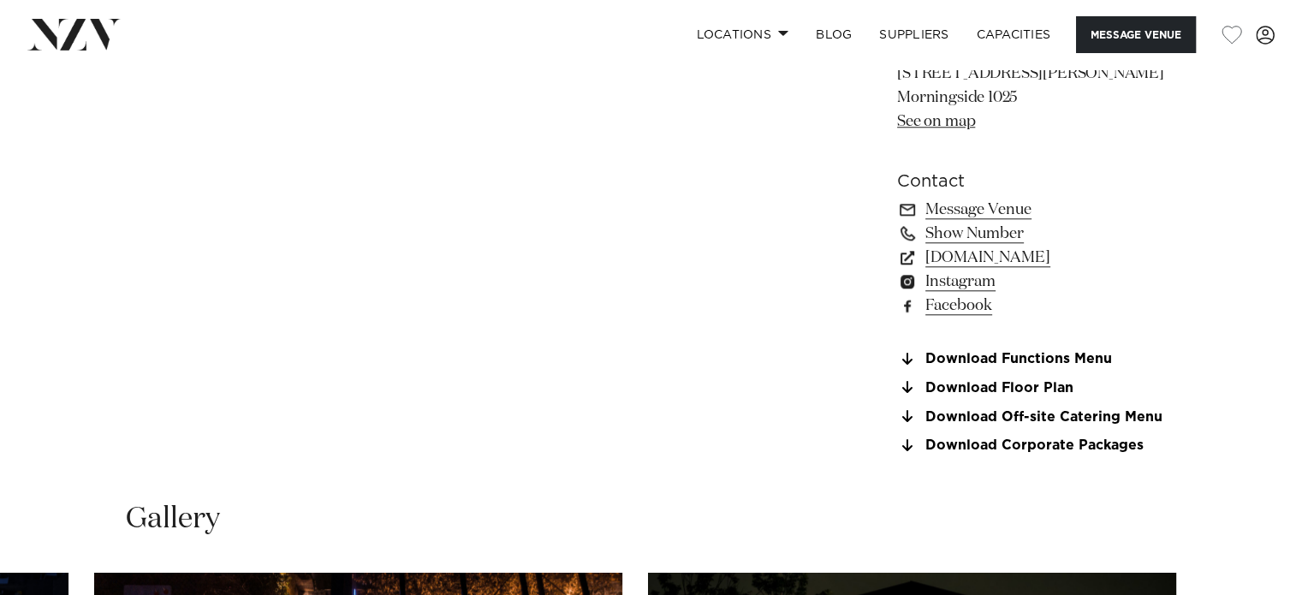
scroll to position [1798, 0]
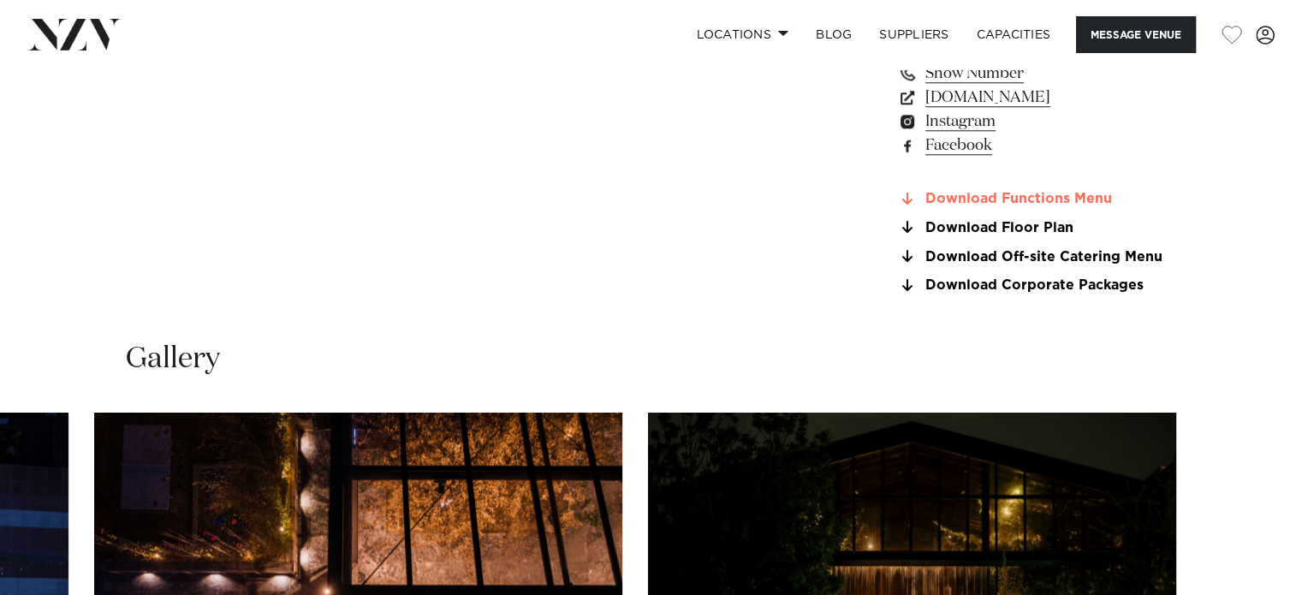
click at [990, 199] on link "Download Functions Menu" at bounding box center [1036, 199] width 279 height 15
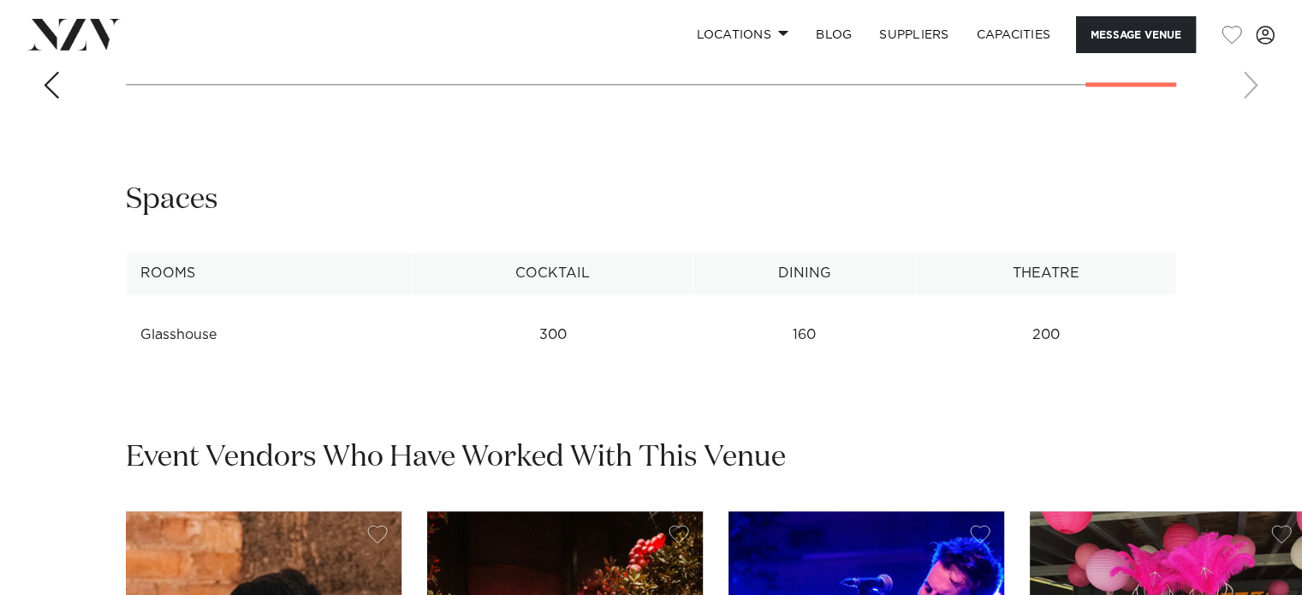
scroll to position [2312, 0]
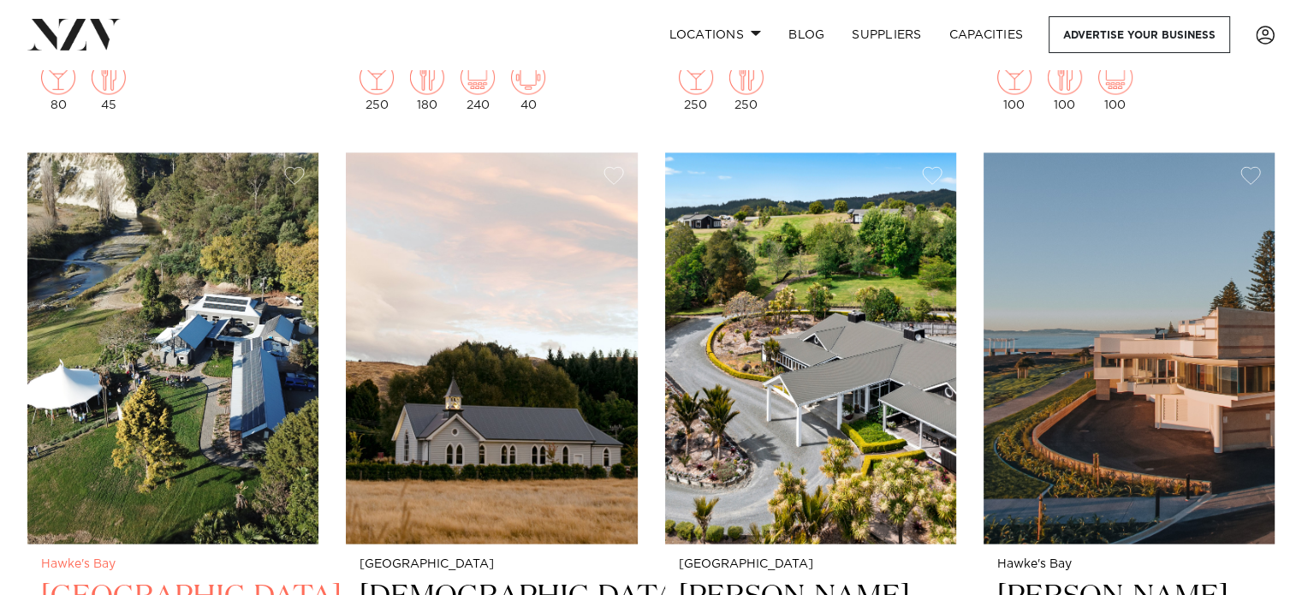
scroll to position [9505, 0]
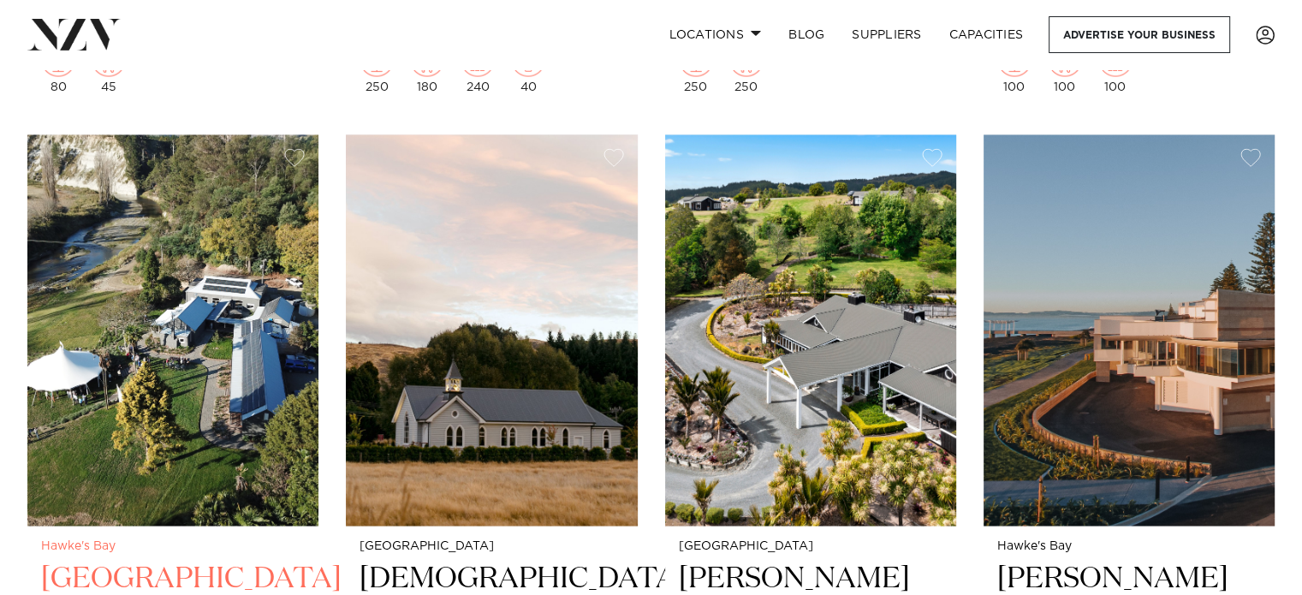
click at [183, 351] on img at bounding box center [172, 329] width 291 height 390
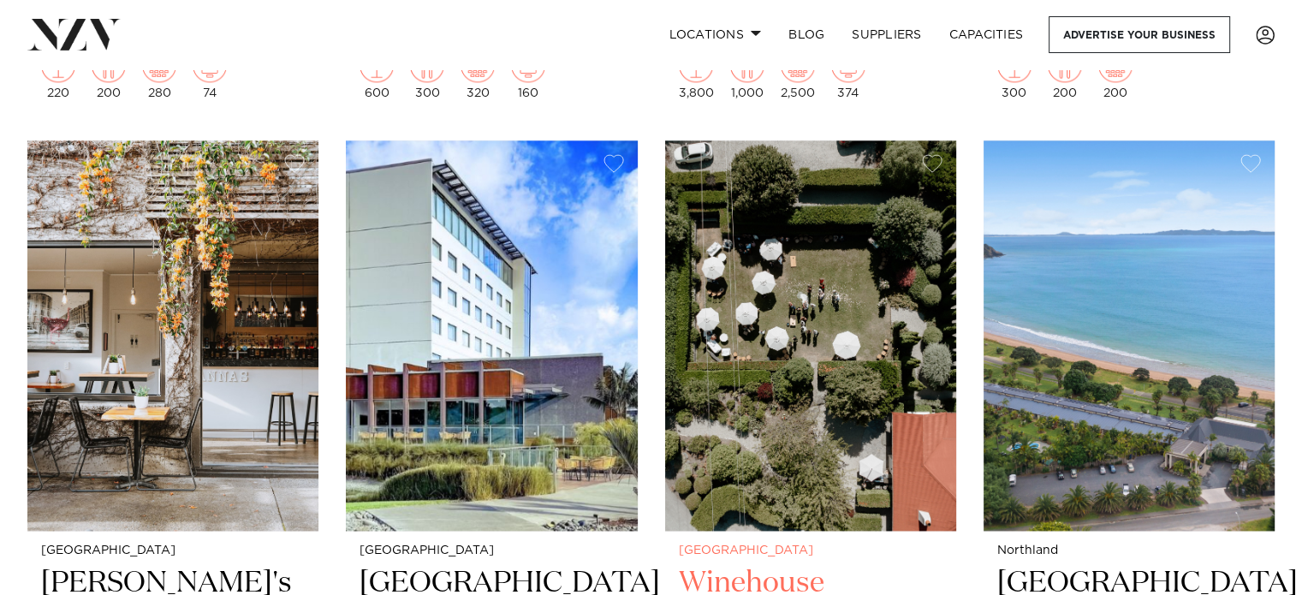
scroll to position [8735, 0]
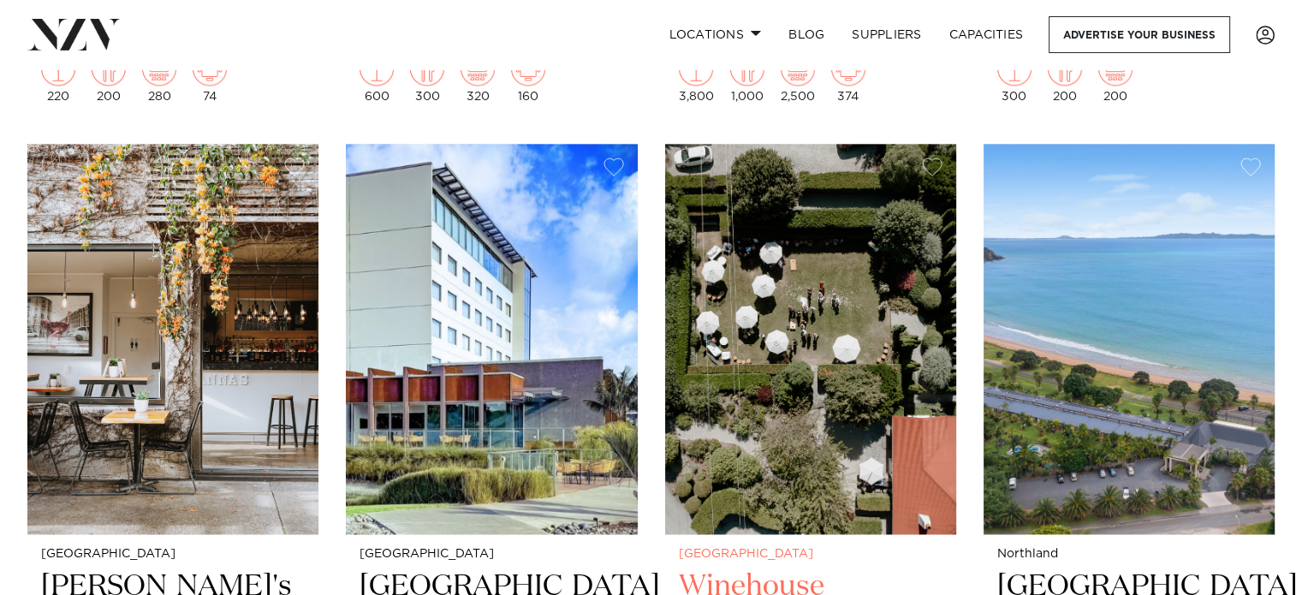
click at [740, 308] on img at bounding box center [810, 339] width 291 height 390
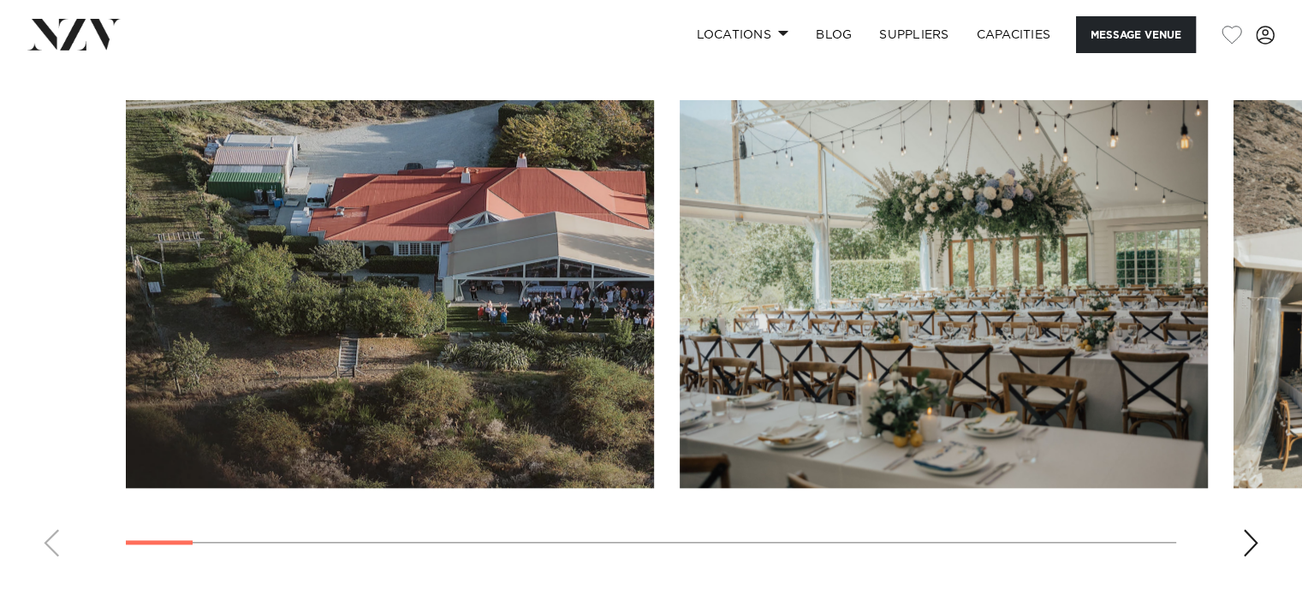
scroll to position [1798, 0]
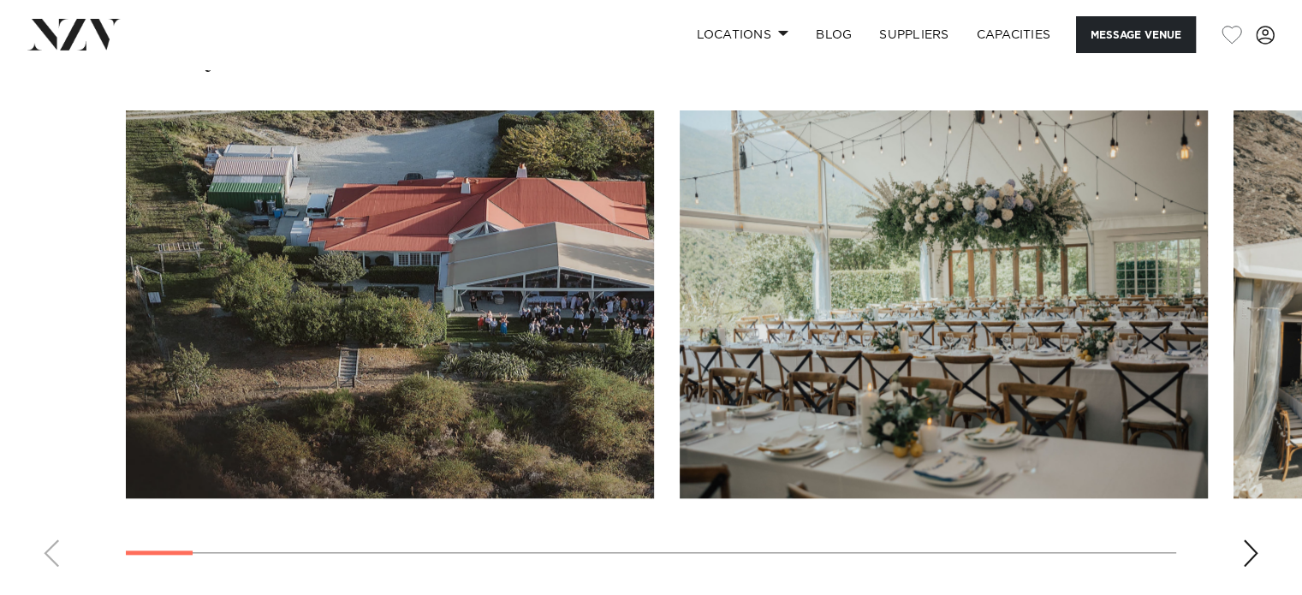
click at [1262, 509] on swiper-container at bounding box center [651, 345] width 1302 height 470
click at [1254, 539] on div "Next slide" at bounding box center [1251, 552] width 17 height 27
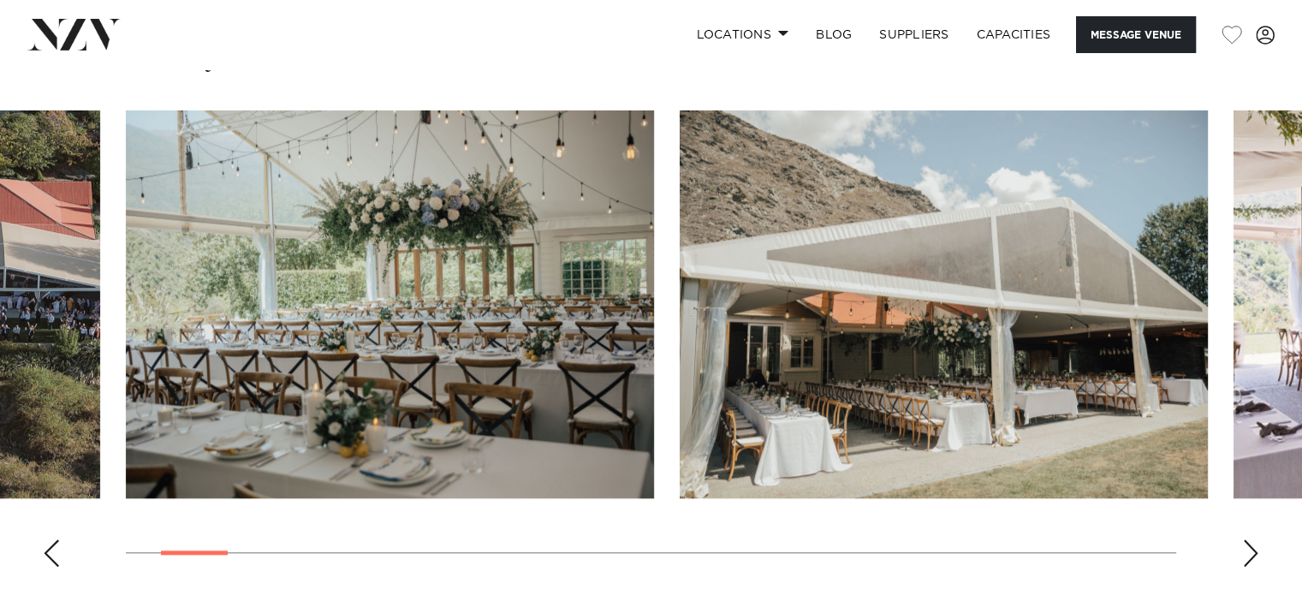
click at [1252, 539] on div "Next slide" at bounding box center [1251, 552] width 17 height 27
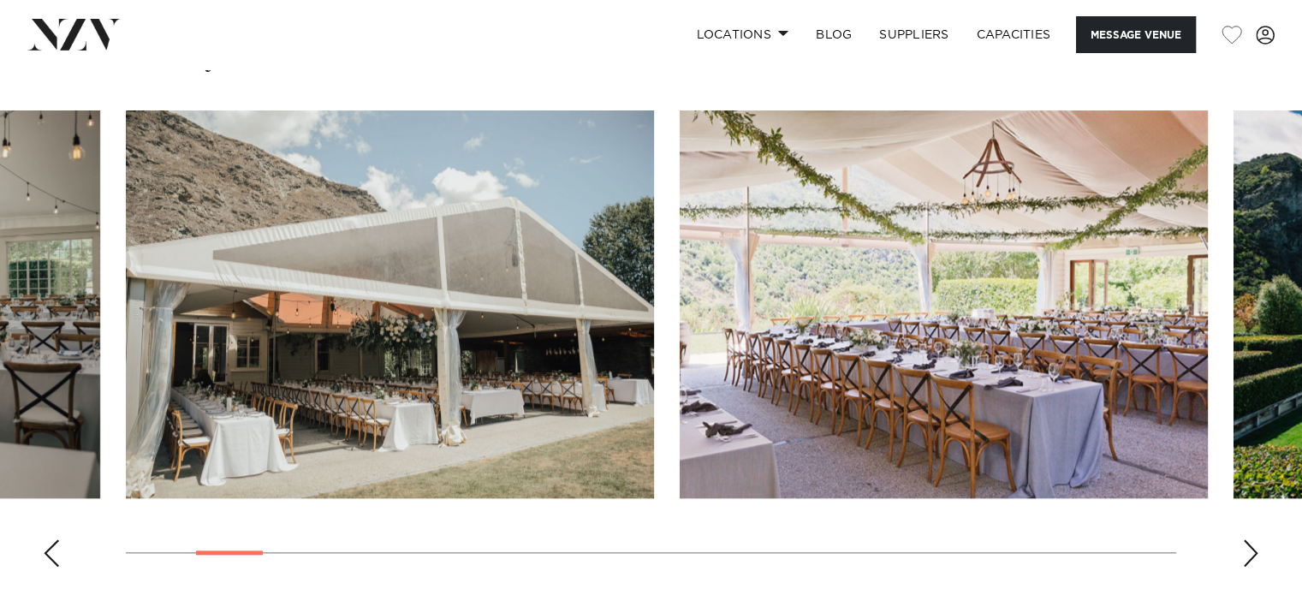
click at [1252, 539] on div "Next slide" at bounding box center [1251, 552] width 17 height 27
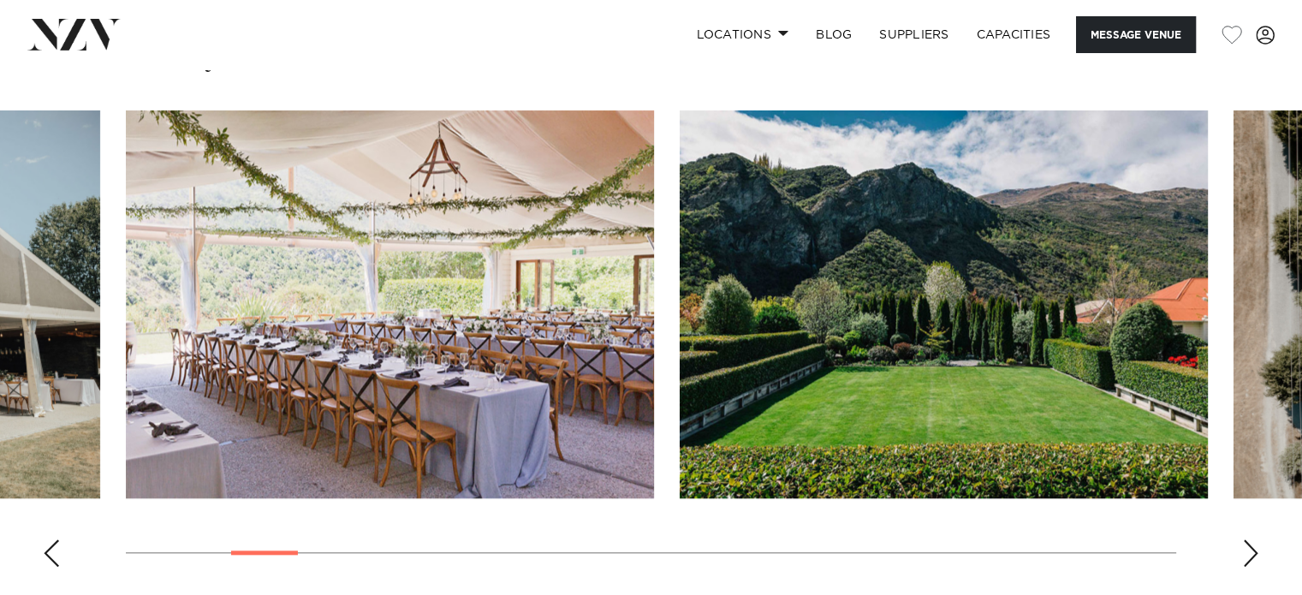
click at [1252, 539] on div "Next slide" at bounding box center [1251, 552] width 17 height 27
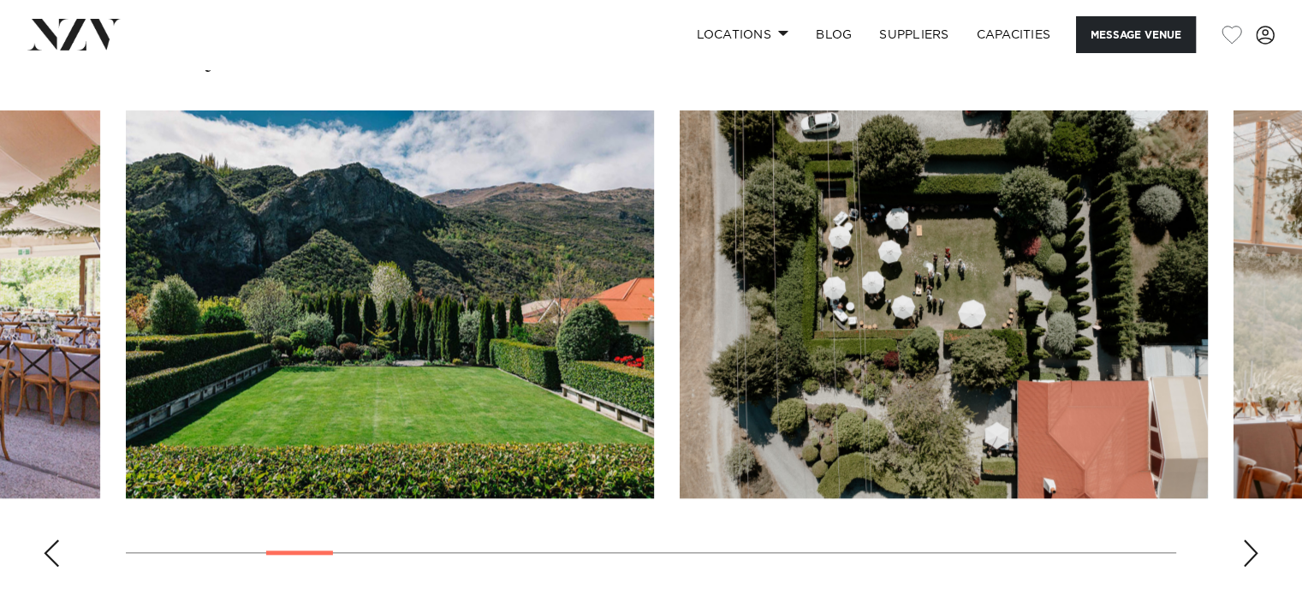
click at [1252, 539] on div "Next slide" at bounding box center [1251, 552] width 17 height 27
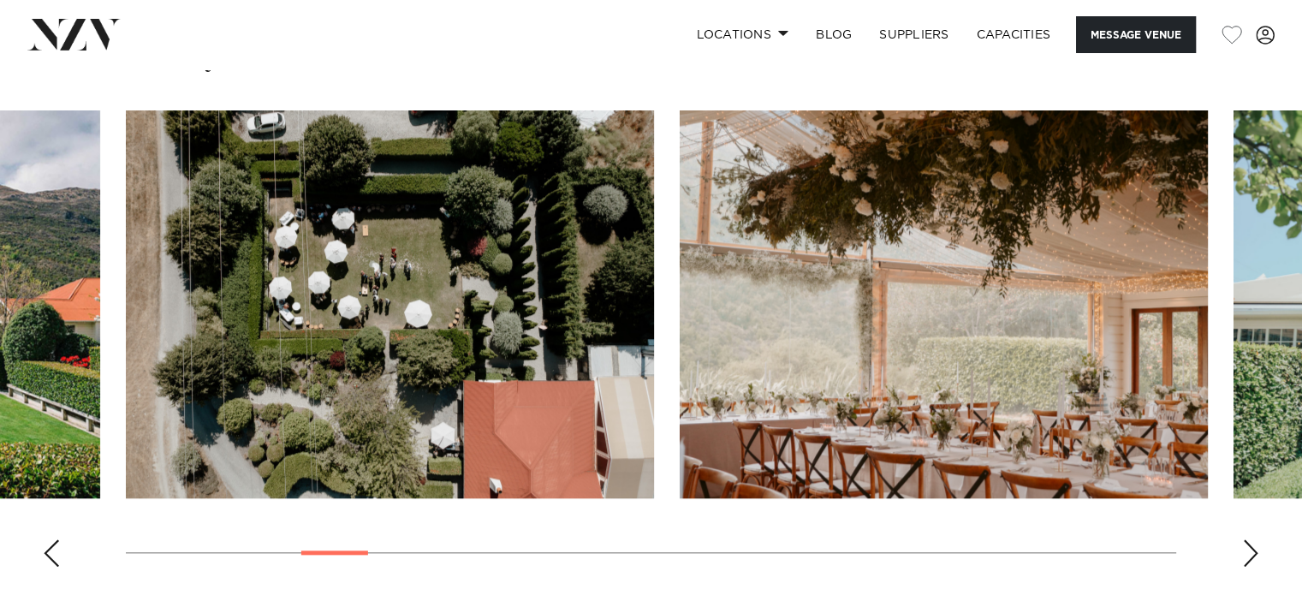
click at [1252, 539] on div "Next slide" at bounding box center [1251, 552] width 17 height 27
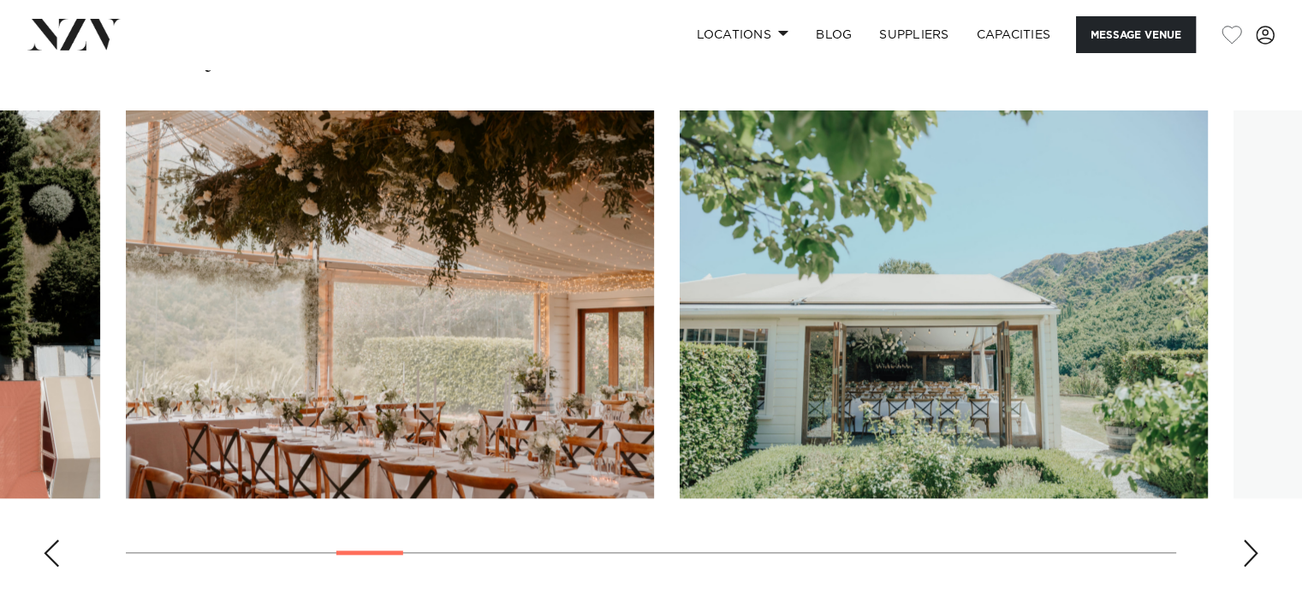
click at [1252, 539] on div "Next slide" at bounding box center [1251, 552] width 17 height 27
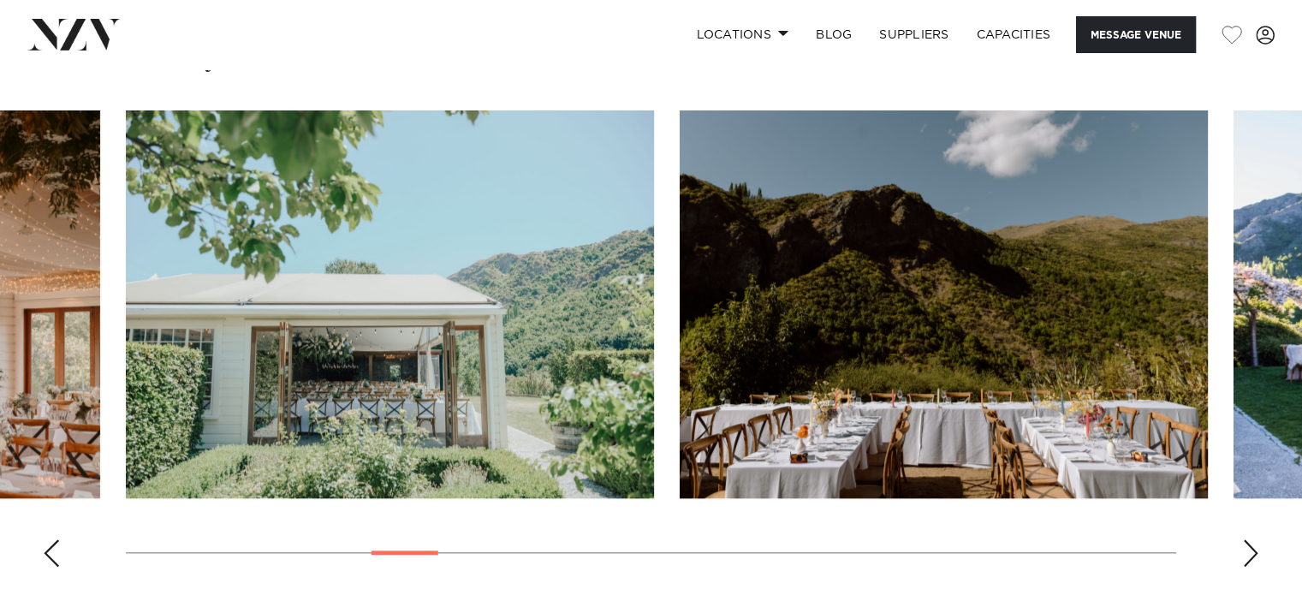
click at [1252, 539] on div "Next slide" at bounding box center [1251, 552] width 17 height 27
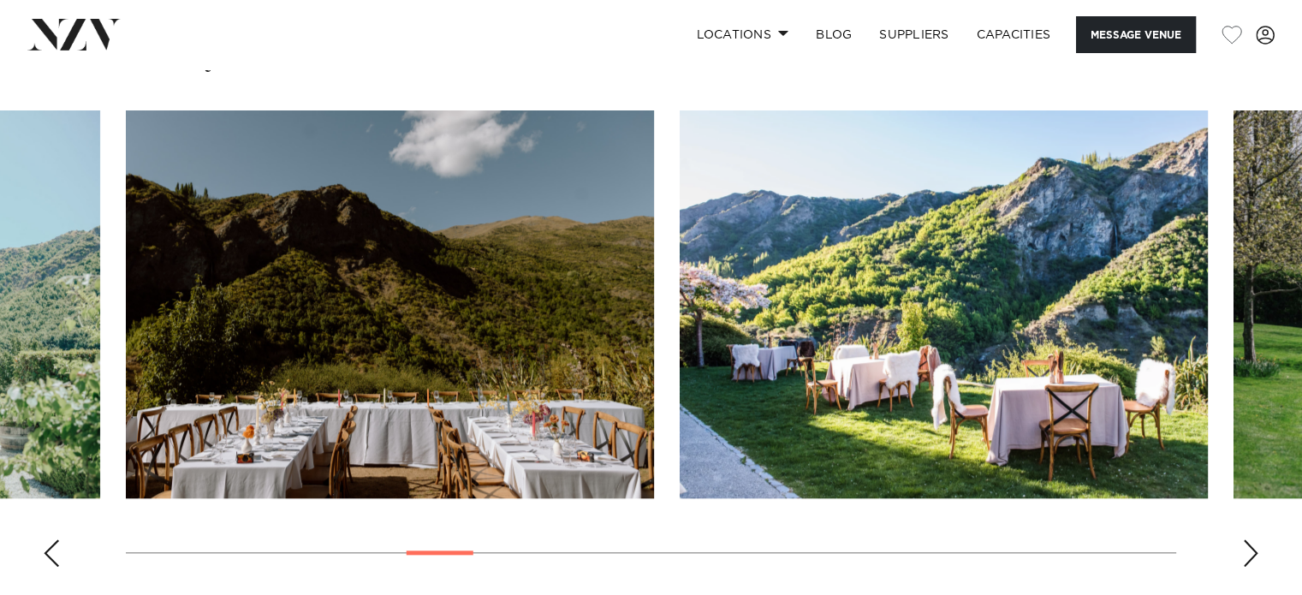
click at [1252, 539] on div "Next slide" at bounding box center [1251, 552] width 17 height 27
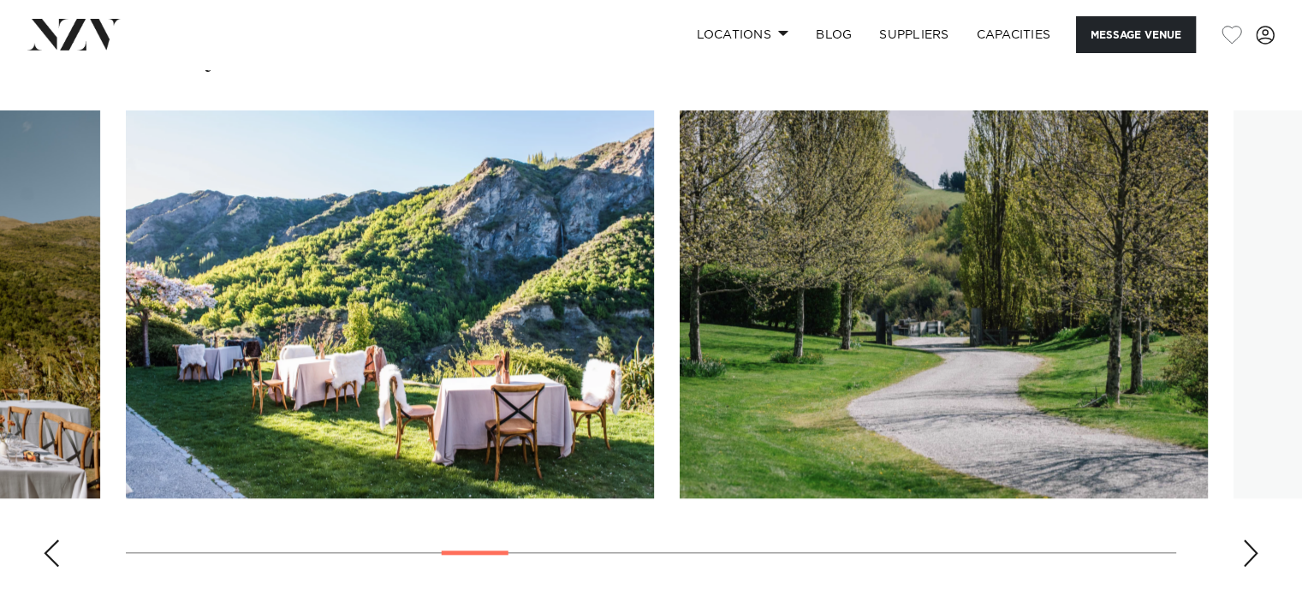
click at [1252, 539] on div "Next slide" at bounding box center [1251, 552] width 17 height 27
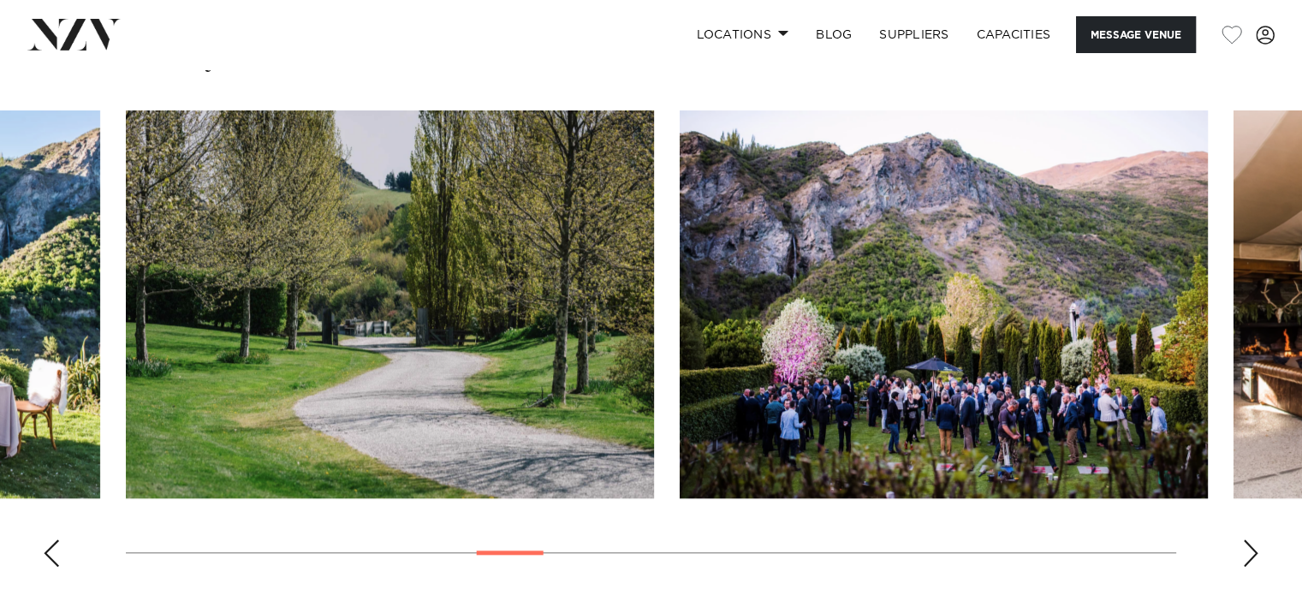
click at [1252, 539] on div "Next slide" at bounding box center [1251, 552] width 17 height 27
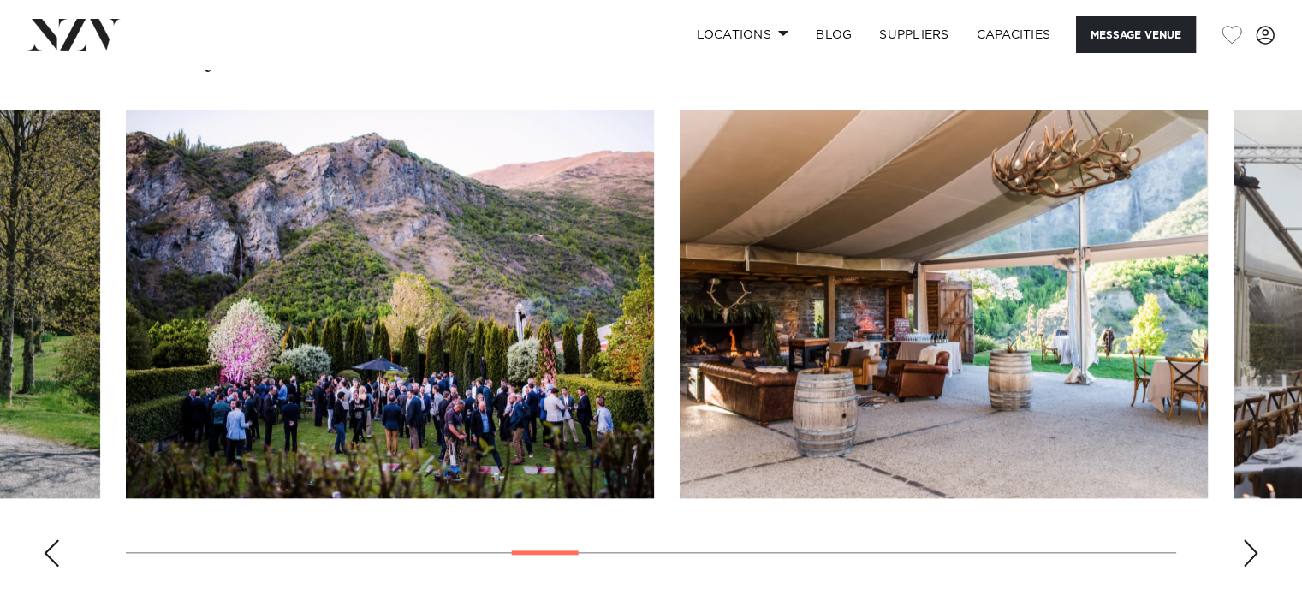
click at [1252, 539] on div "Next slide" at bounding box center [1251, 552] width 17 height 27
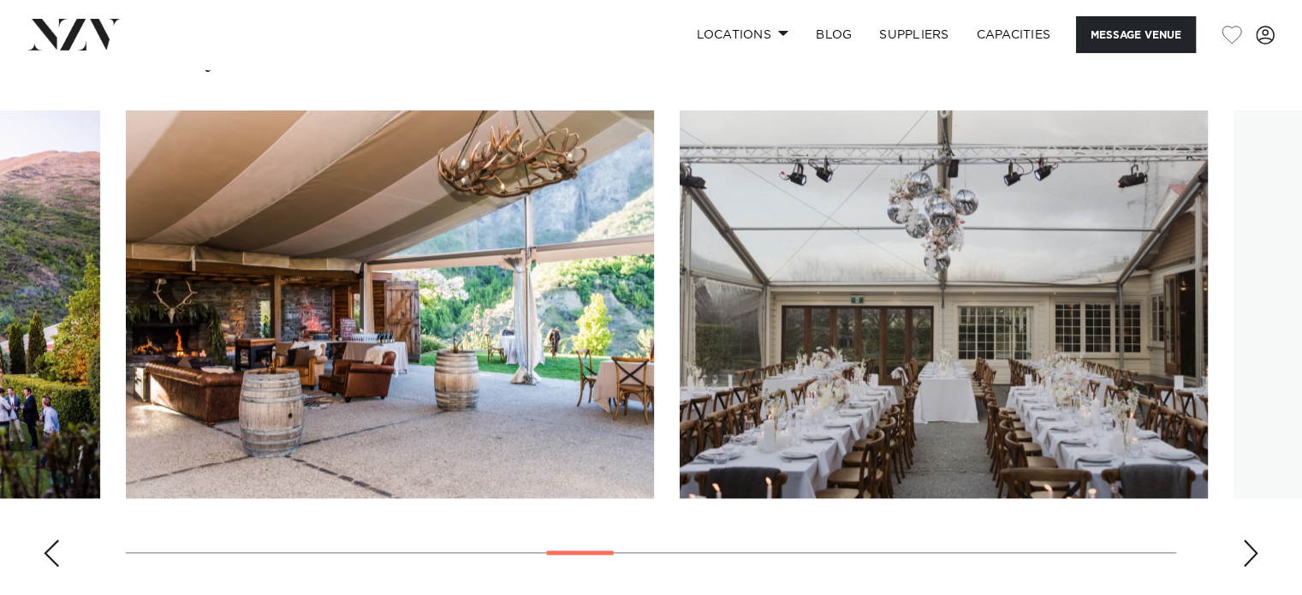
click at [1252, 539] on div "Next slide" at bounding box center [1251, 552] width 17 height 27
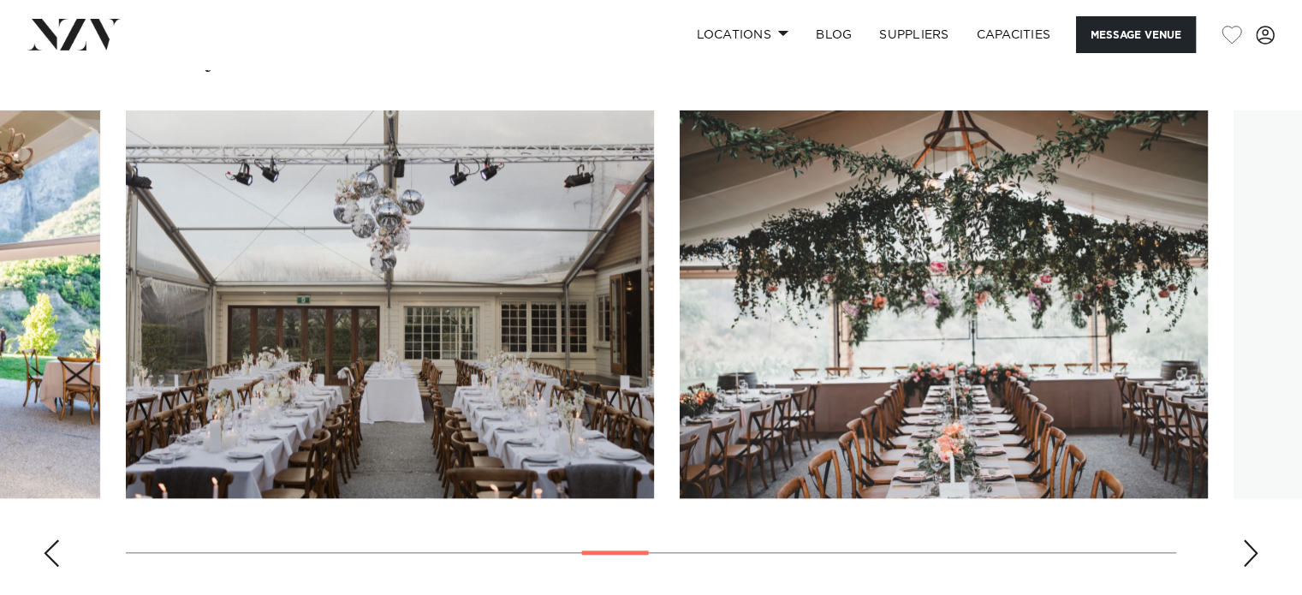
click at [1252, 539] on div "Next slide" at bounding box center [1251, 552] width 17 height 27
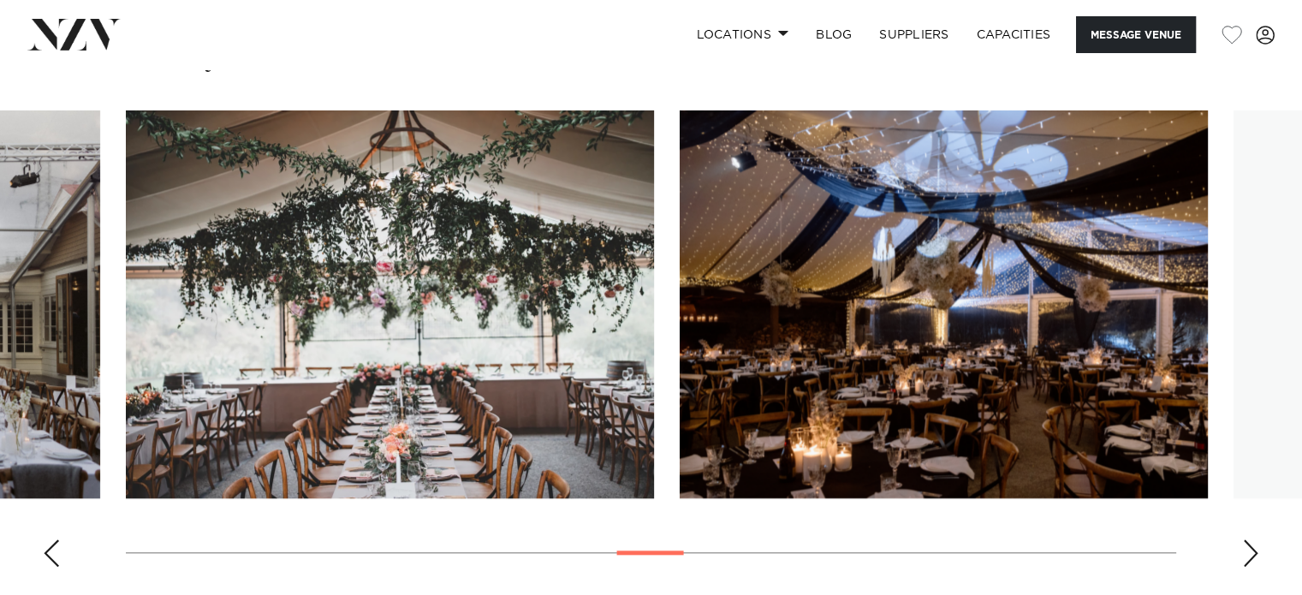
click at [1252, 539] on div "Next slide" at bounding box center [1251, 552] width 17 height 27
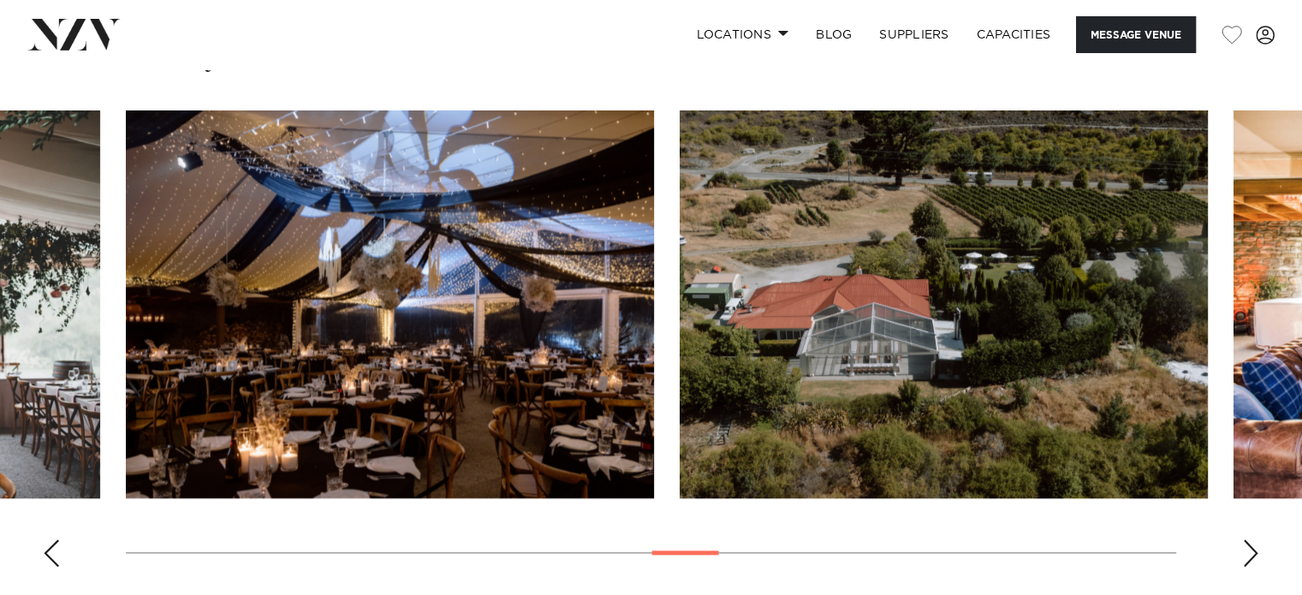
click at [1252, 539] on div "Next slide" at bounding box center [1251, 552] width 17 height 27
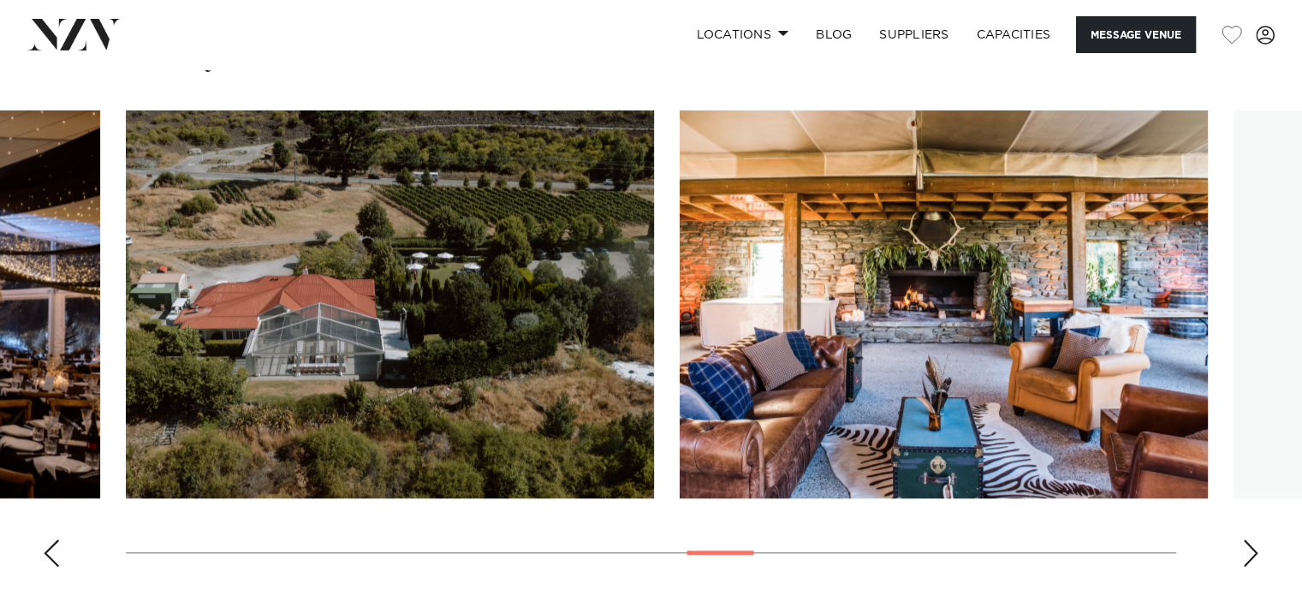
click at [1252, 539] on div "Next slide" at bounding box center [1251, 552] width 17 height 27
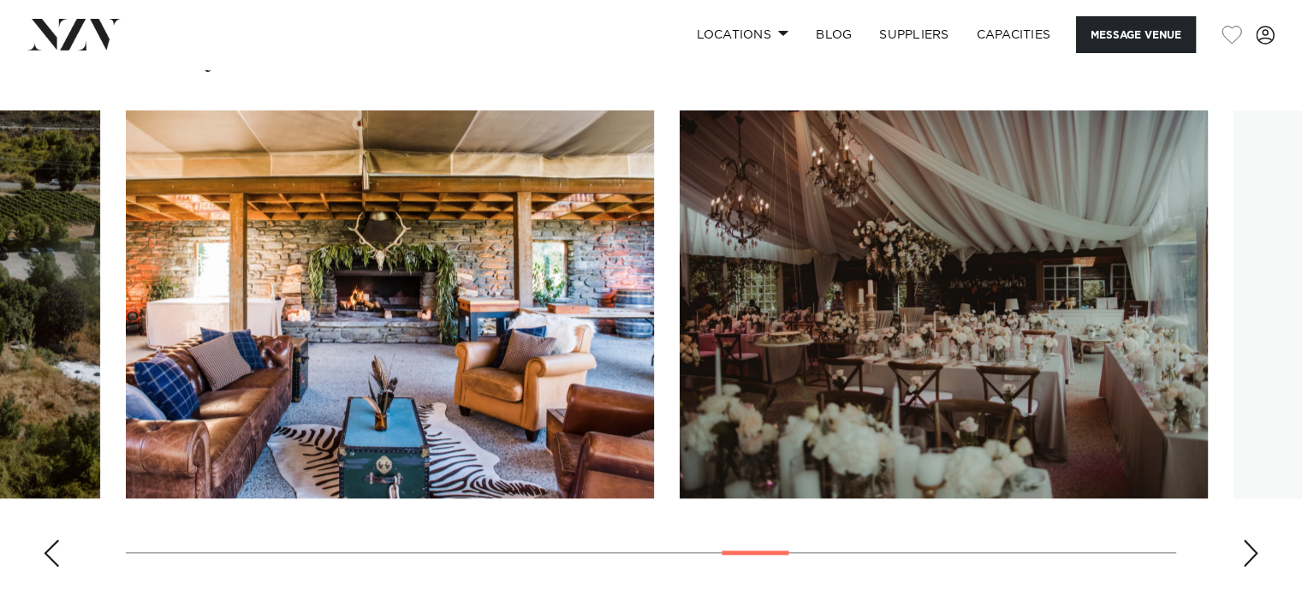
click at [1252, 539] on div "Next slide" at bounding box center [1251, 552] width 17 height 27
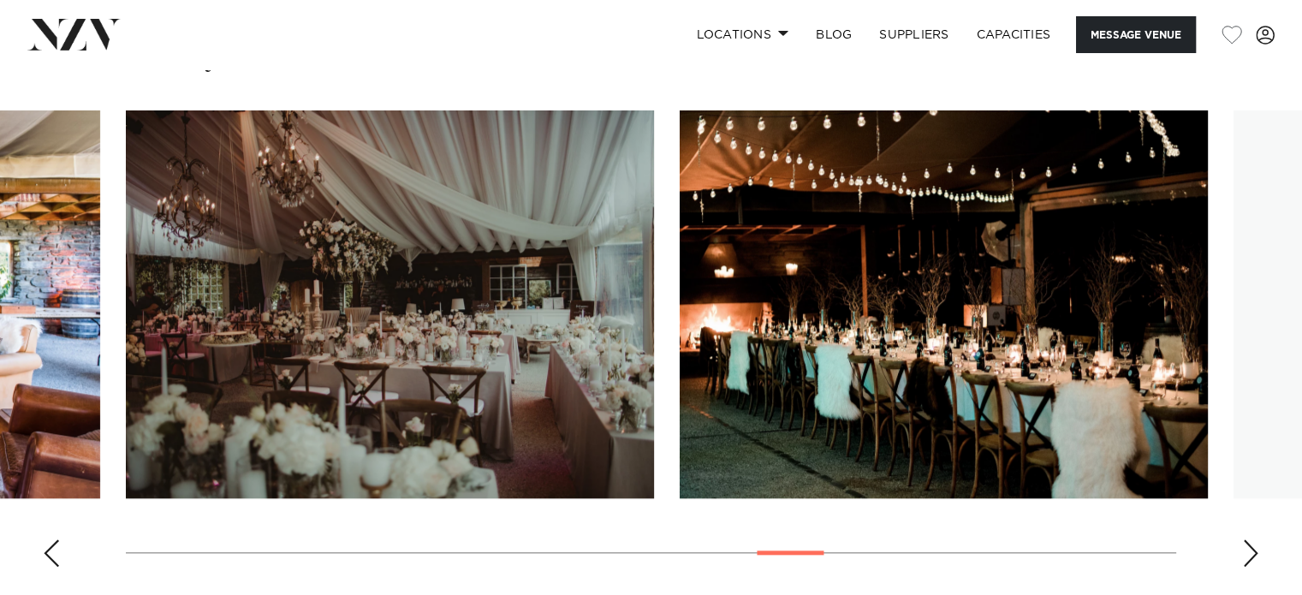
click at [1252, 539] on div "Next slide" at bounding box center [1251, 552] width 17 height 27
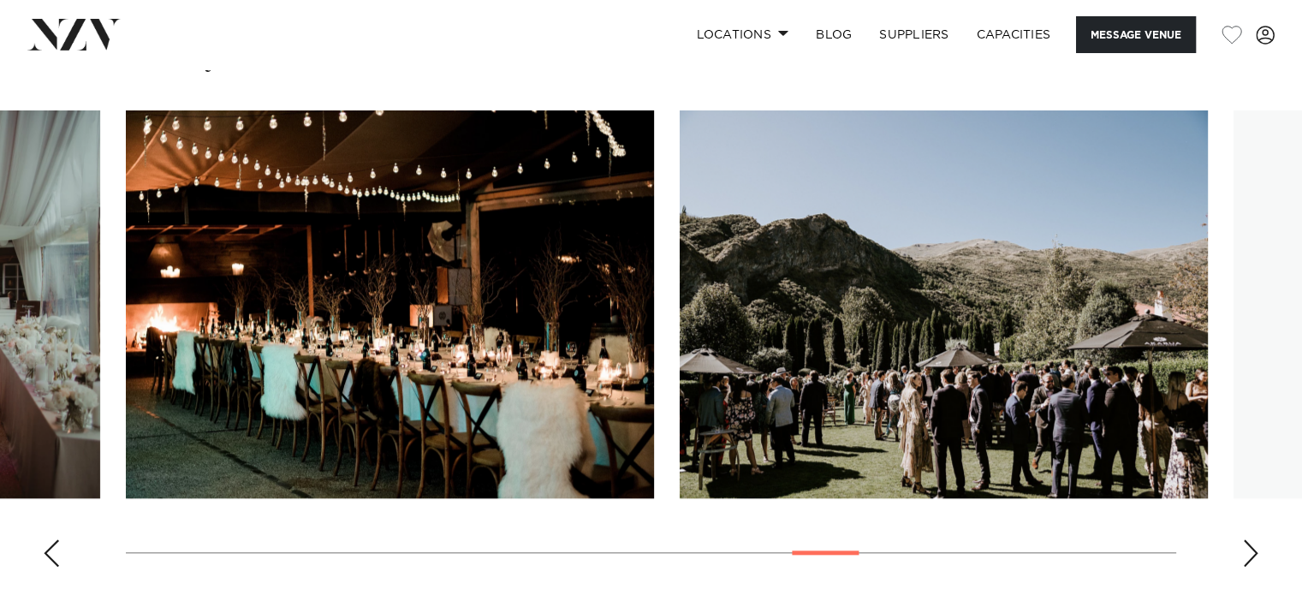
click at [1252, 539] on div "Next slide" at bounding box center [1251, 552] width 17 height 27
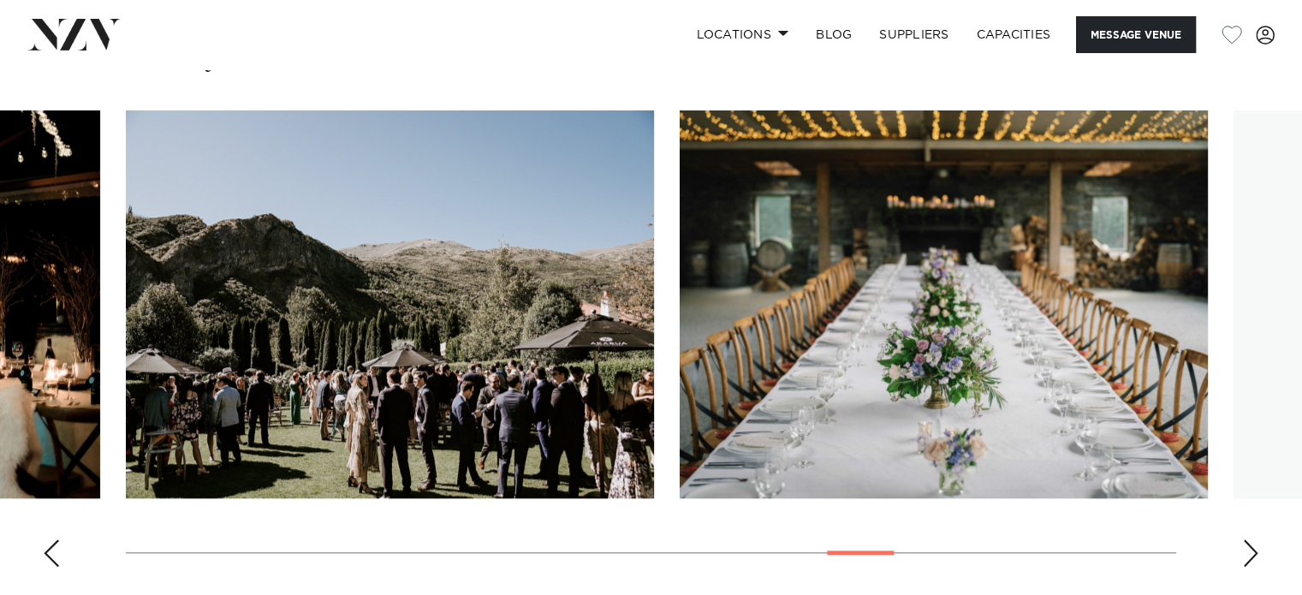
click at [1252, 539] on div "Next slide" at bounding box center [1251, 552] width 17 height 27
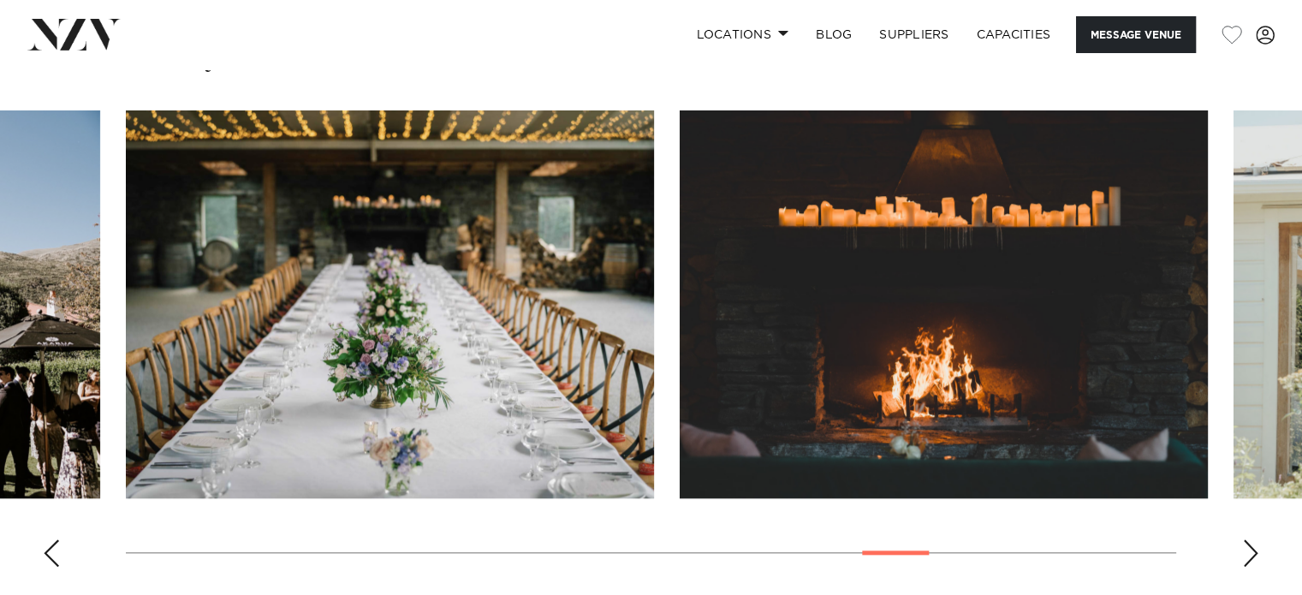
click at [1252, 539] on div "Next slide" at bounding box center [1251, 552] width 17 height 27
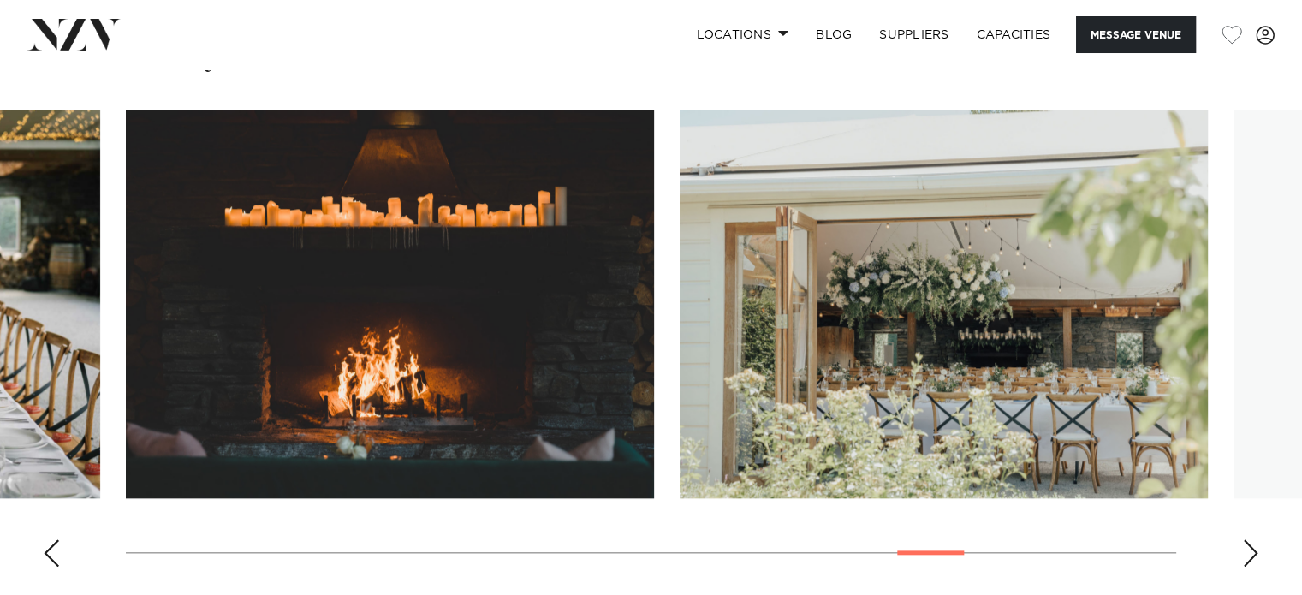
click at [1252, 539] on div "Next slide" at bounding box center [1251, 552] width 17 height 27
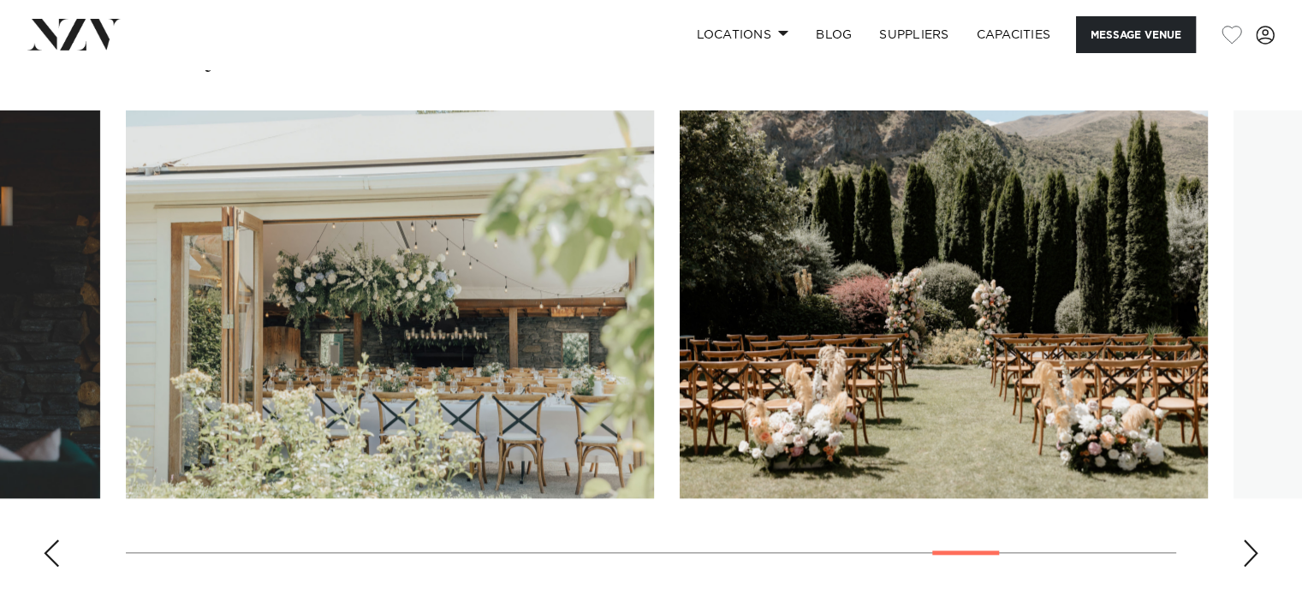
click at [1252, 539] on div "Next slide" at bounding box center [1251, 552] width 17 height 27
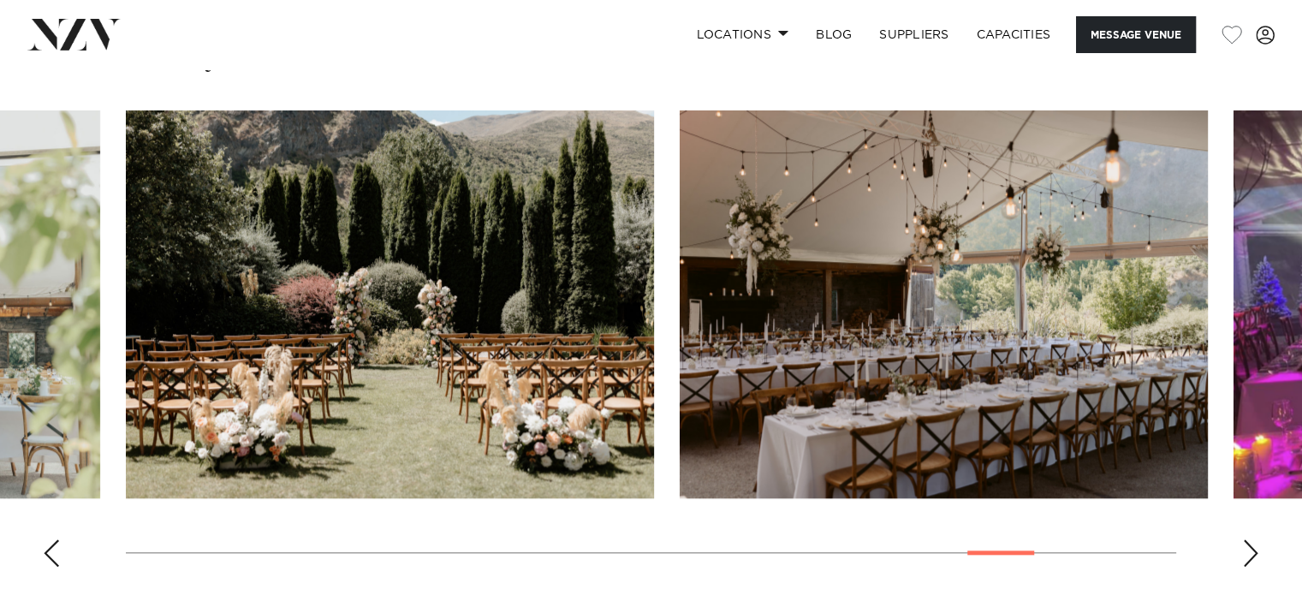
click at [1252, 539] on div "Next slide" at bounding box center [1251, 552] width 17 height 27
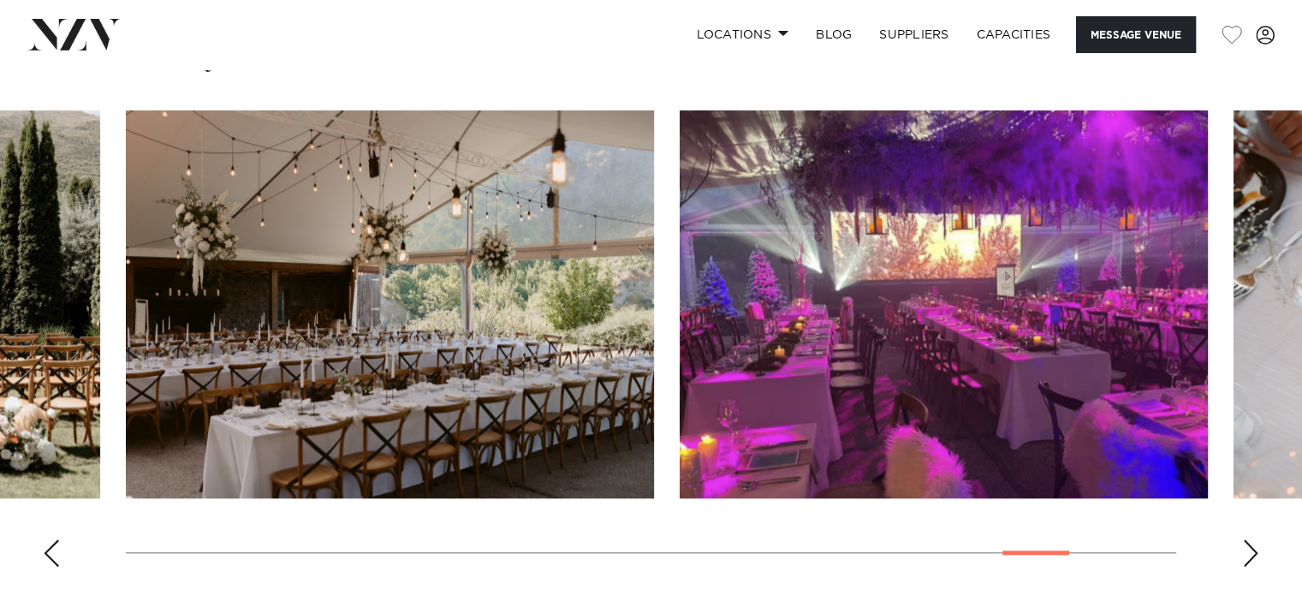
click at [1252, 539] on div "Next slide" at bounding box center [1251, 552] width 17 height 27
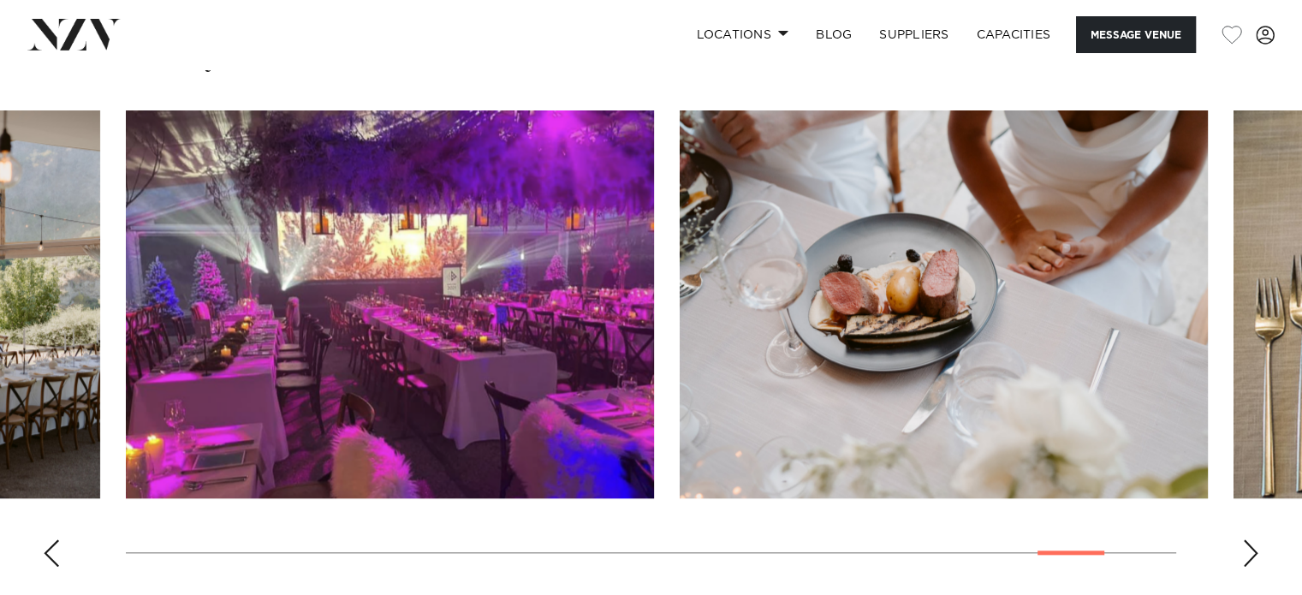
click at [1252, 539] on div "Next slide" at bounding box center [1251, 552] width 17 height 27
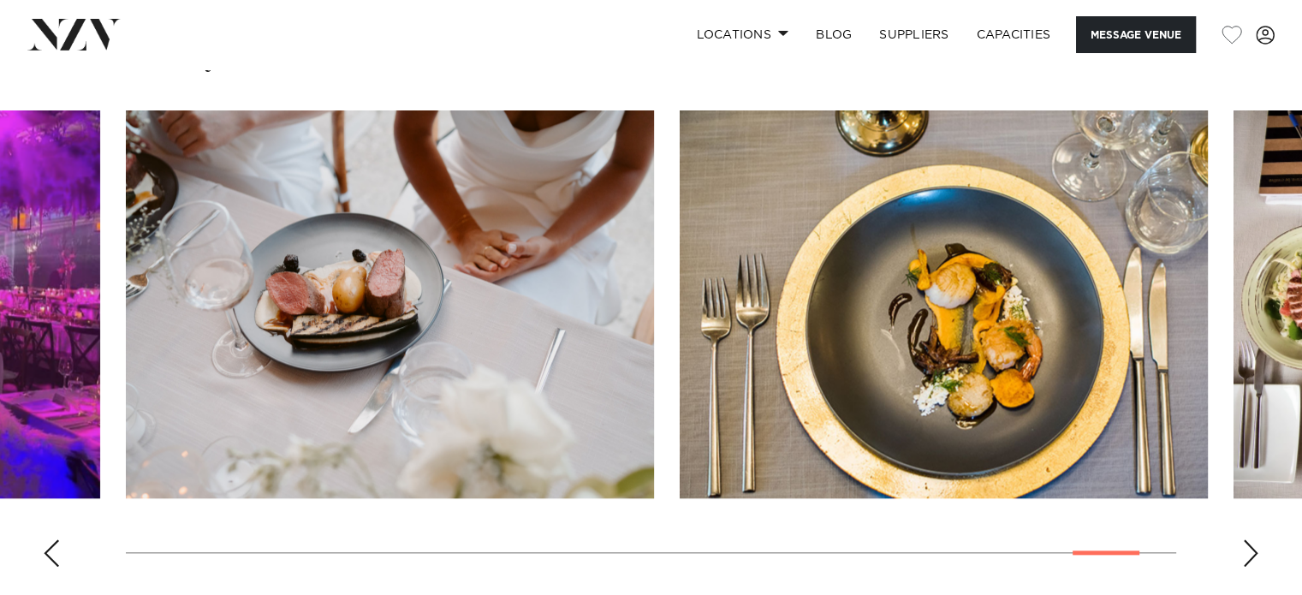
click at [1249, 539] on div "Next slide" at bounding box center [1251, 552] width 17 height 27
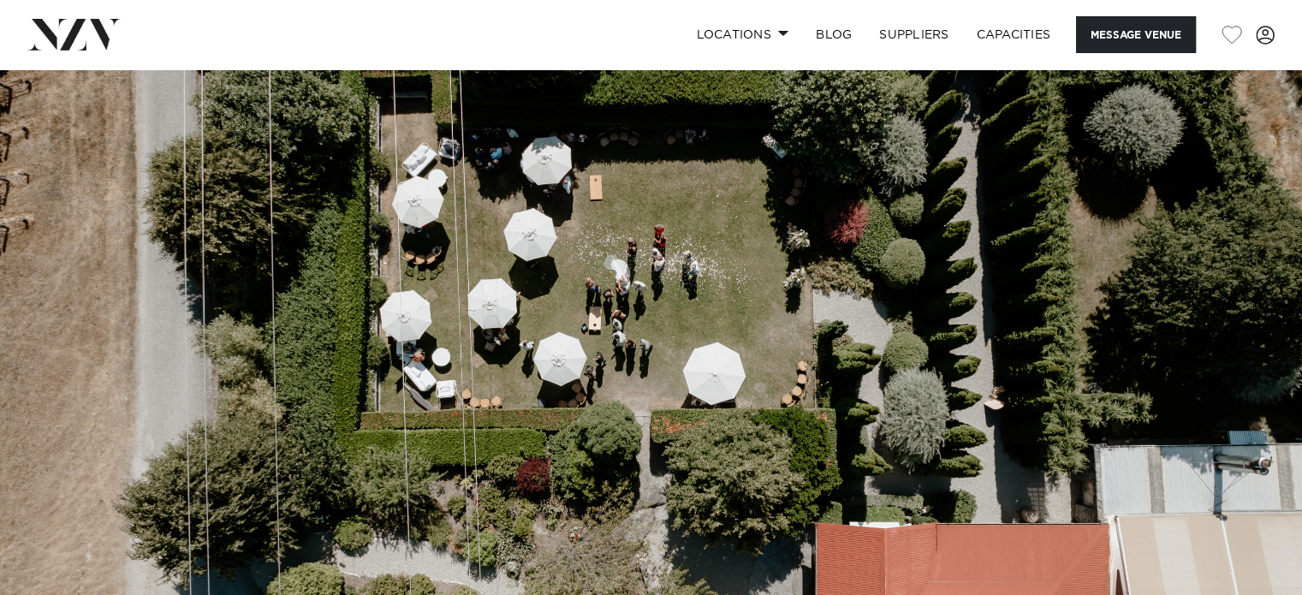
scroll to position [0, 0]
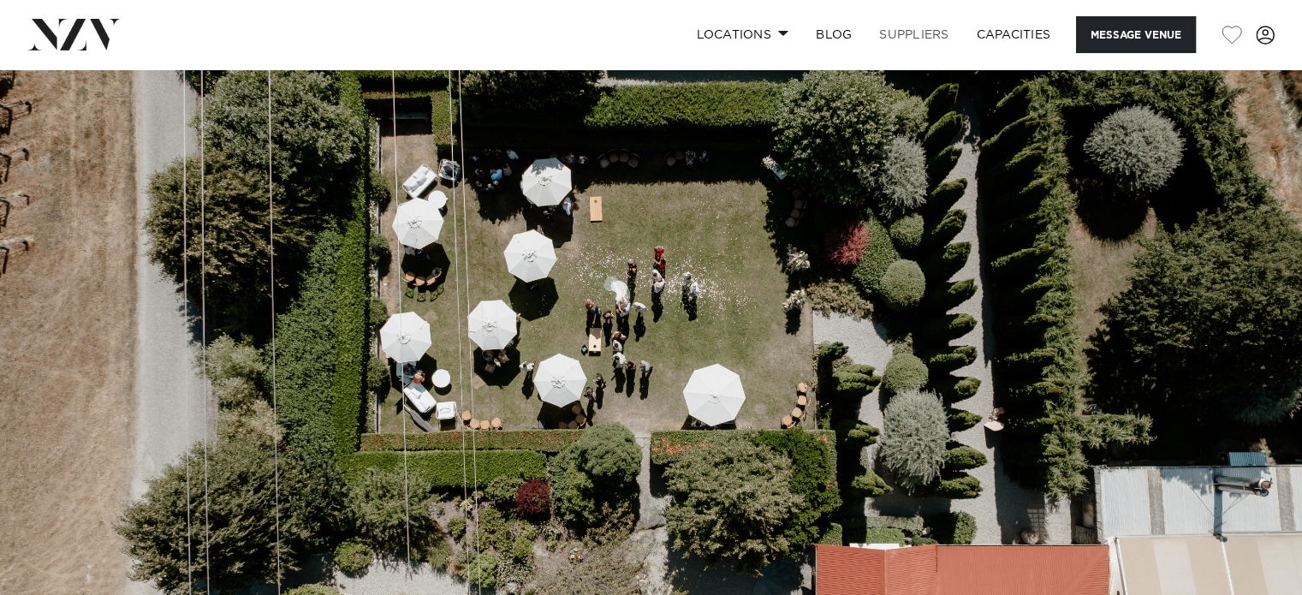
click at [918, 33] on link "SUPPLIERS" at bounding box center [914, 34] width 97 height 37
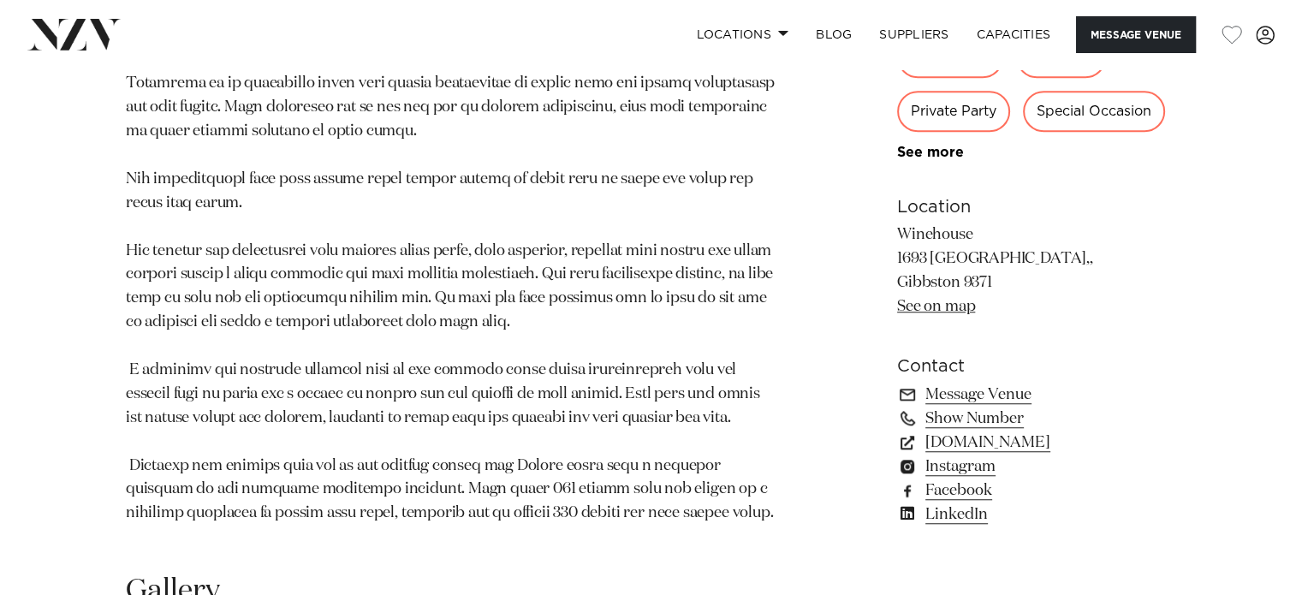
scroll to position [1199, 0]
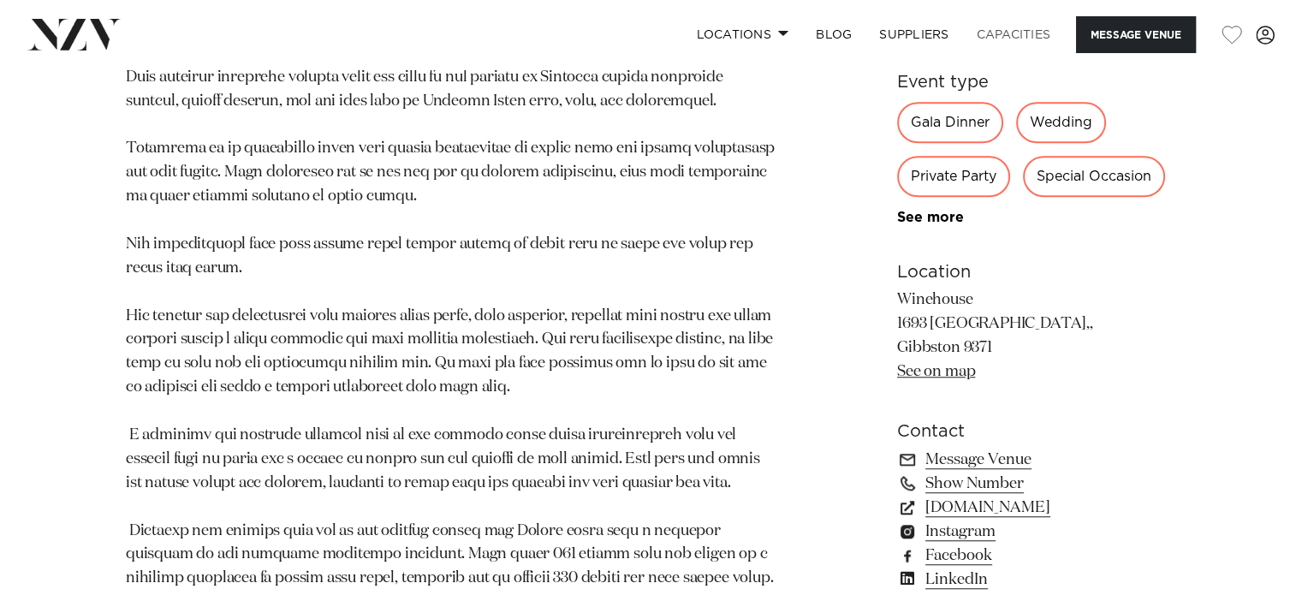
click at [990, 34] on link "Capacities" at bounding box center [1014, 34] width 102 height 37
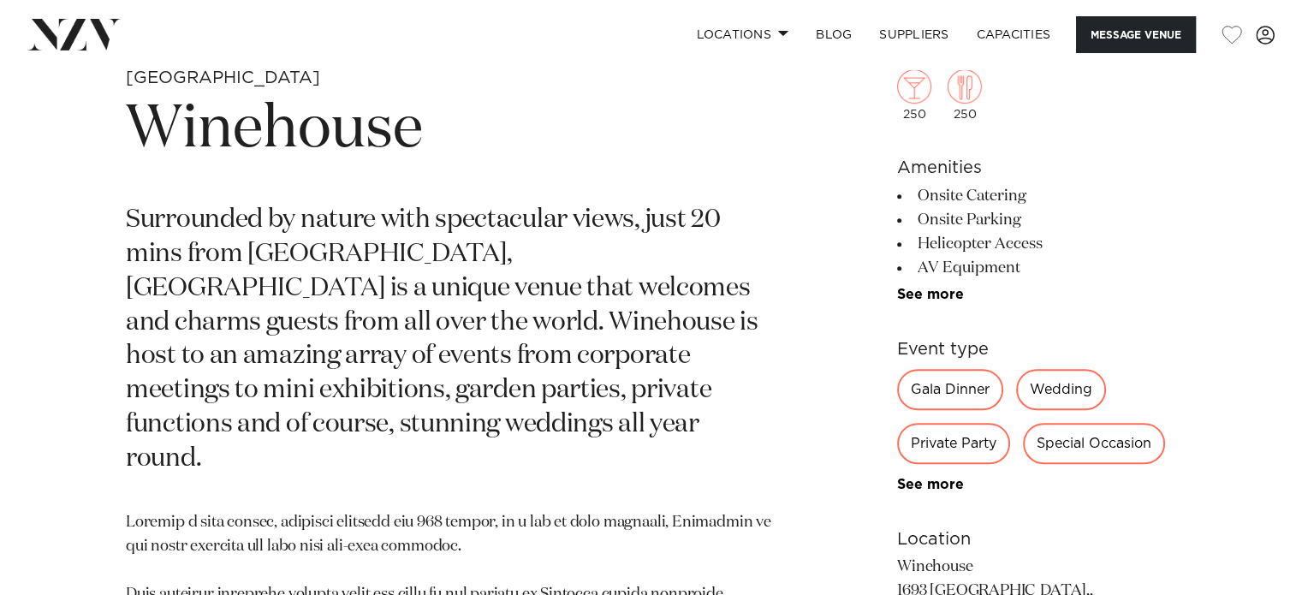
scroll to position [682, 0]
click at [928, 35] on link "SUPPLIERS" at bounding box center [914, 34] width 97 height 37
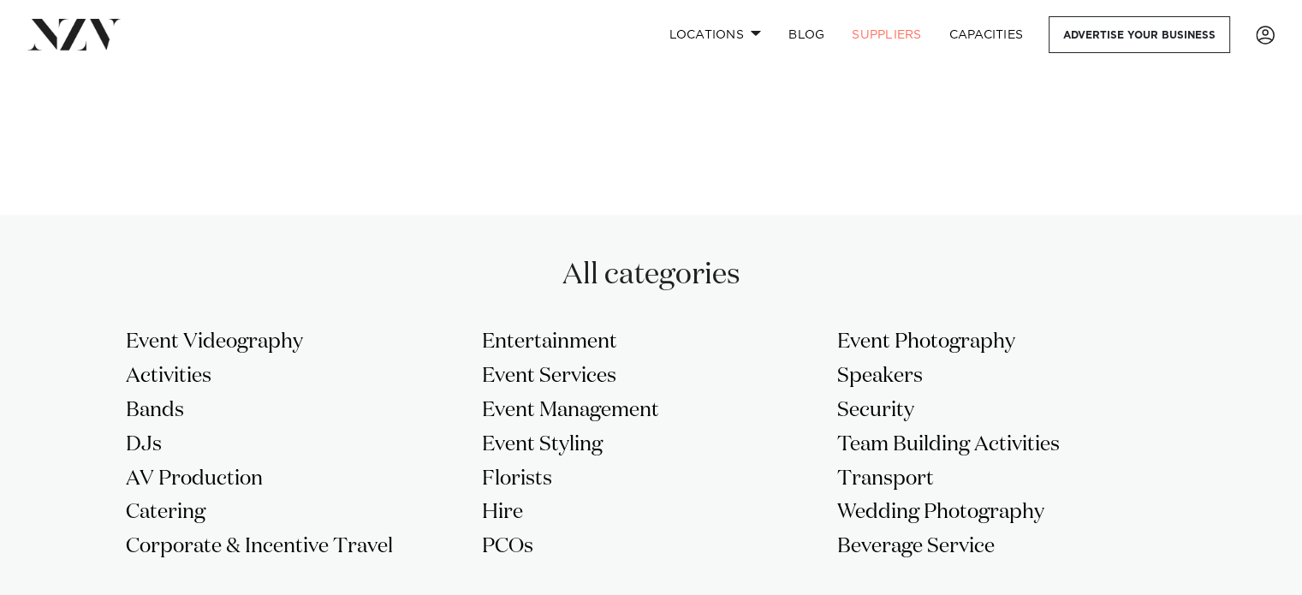
scroll to position [1370, 0]
